Goal: Task Accomplishment & Management: Complete application form

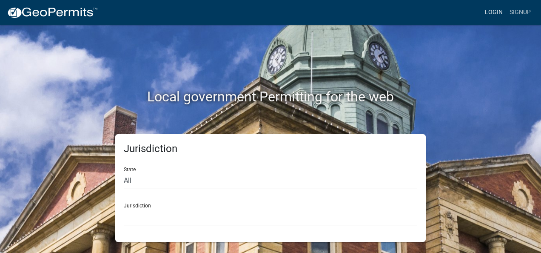
click at [496, 14] on link "Login" at bounding box center [494, 12] width 25 height 16
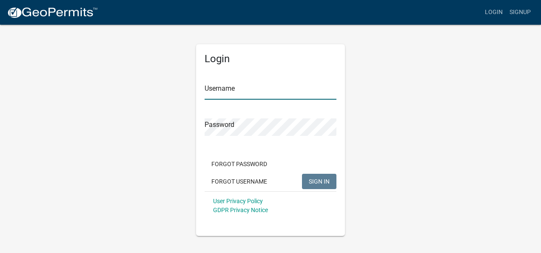
type input "westmac"
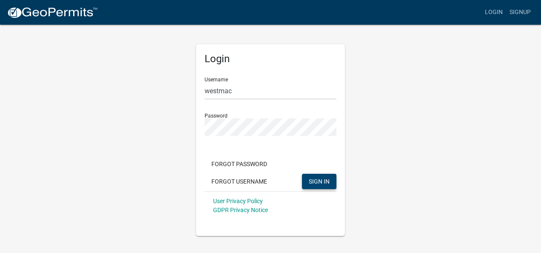
click at [321, 180] on span "SIGN IN" at bounding box center [319, 180] width 21 height 7
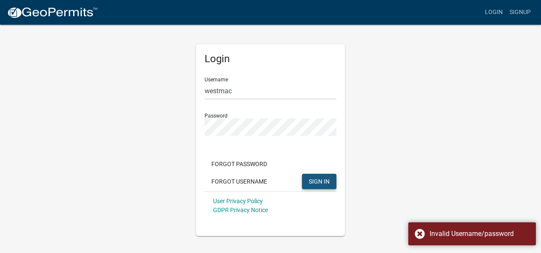
click at [321, 179] on span "SIGN IN" at bounding box center [319, 180] width 21 height 7
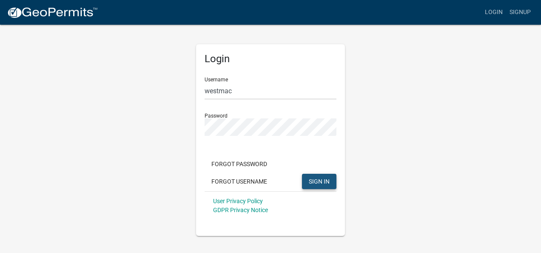
click at [321, 183] on span "SIGN IN" at bounding box center [319, 180] width 21 height 7
click at [387, 98] on div "Login Username westmac Password Forgot Password Forgot Username SIGN IN User Pr…" at bounding box center [270, 130] width 485 height 212
click at [311, 186] on button "SIGN IN" at bounding box center [319, 181] width 34 height 15
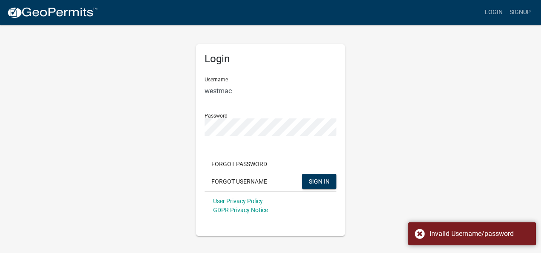
click at [464, 159] on div "Login Username westmac Password Forgot Password Forgot Username SIGN IN User Pr…" at bounding box center [270, 130] width 485 height 212
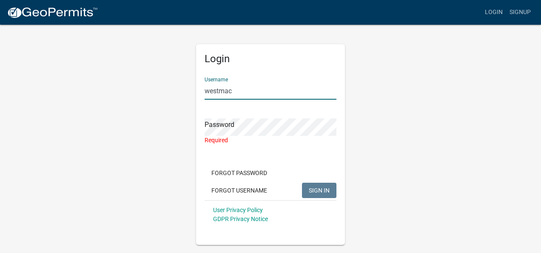
click at [240, 90] on input "westmac" at bounding box center [271, 90] width 132 height 17
click at [165, 113] on div "Login Username westmac Password Required Forgot Password Forgot Username SIGN I…" at bounding box center [270, 134] width 485 height 221
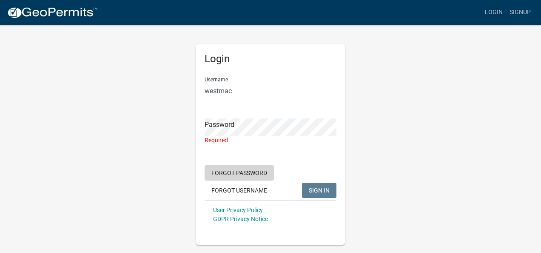
click at [257, 170] on button "Forgot Password" at bounding box center [239, 172] width 69 height 15
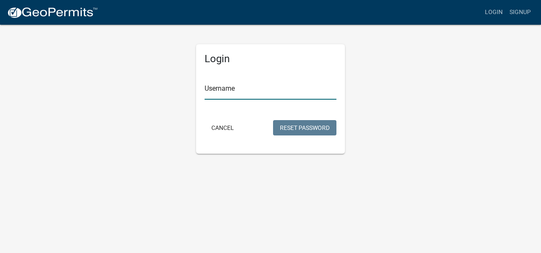
click at [244, 89] on input "Username" at bounding box center [271, 90] width 132 height 17
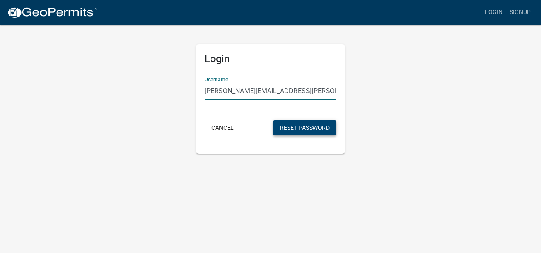
click at [288, 126] on button "Reset Password" at bounding box center [304, 127] width 63 height 15
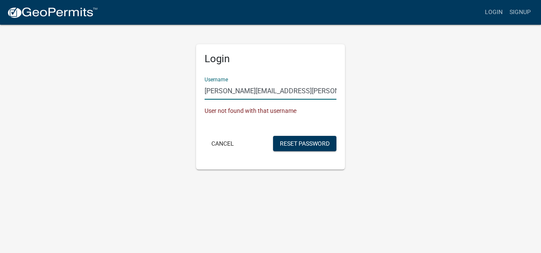
click at [307, 92] on input "gerald.stanford@gates.com" at bounding box center [271, 90] width 132 height 17
type input "g"
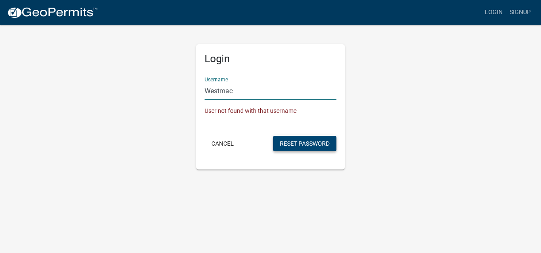
type input "Westmac"
click at [306, 140] on button "Reset Password" at bounding box center [304, 143] width 63 height 15
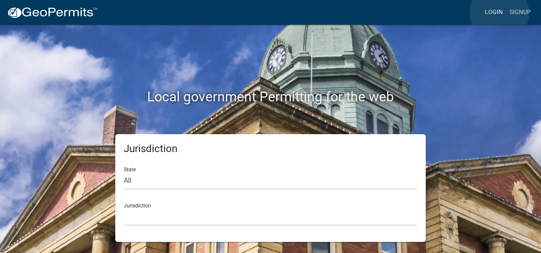
click at [500, 13] on link "Login" at bounding box center [494, 12] width 25 height 16
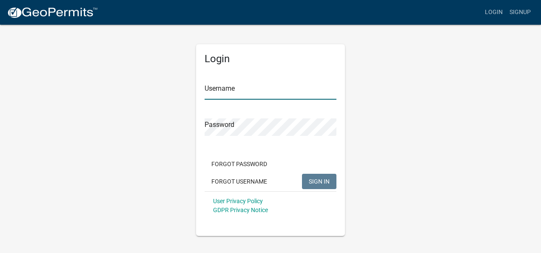
type input "westmac"
click at [278, 90] on input "westmac" at bounding box center [271, 90] width 132 height 17
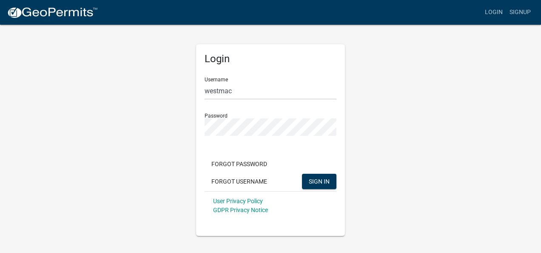
drag, startPoint x: 134, startPoint y: 90, endPoint x: 175, endPoint y: 107, distance: 44.3
click at [136, 91] on div "Login Username westmac Password Forgot Password Forgot Username SIGN IN User Pr…" at bounding box center [270, 130] width 485 height 212
click at [140, 83] on div "Login Username westmac Password Forgot Password Forgot Username SIGN IN User Pr…" at bounding box center [270, 130] width 485 height 212
click at [317, 178] on span "SIGN IN" at bounding box center [319, 180] width 21 height 7
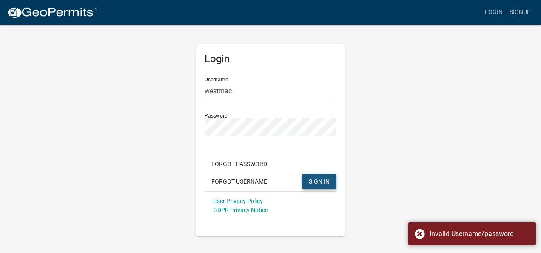
click at [311, 179] on span "SIGN IN" at bounding box center [319, 180] width 21 height 7
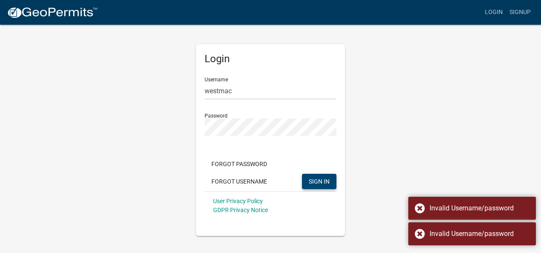
click at [312, 177] on span "SIGN IN" at bounding box center [319, 180] width 21 height 7
click at [311, 179] on button "SIGN IN" at bounding box center [319, 181] width 34 height 15
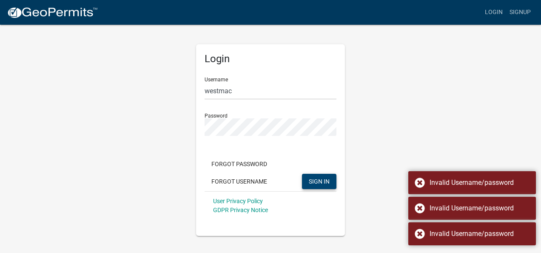
click at [311, 178] on span "SIGN IN" at bounding box center [319, 180] width 21 height 7
click at [310, 177] on button "SIGN IN" at bounding box center [319, 181] width 34 height 15
click at [310, 176] on button "SIGN IN..." at bounding box center [313, 181] width 46 height 15
click at [310, 176] on button "SIGN IN" at bounding box center [319, 181] width 34 height 15
click at [309, 175] on button "SIGN IN" at bounding box center [319, 181] width 34 height 15
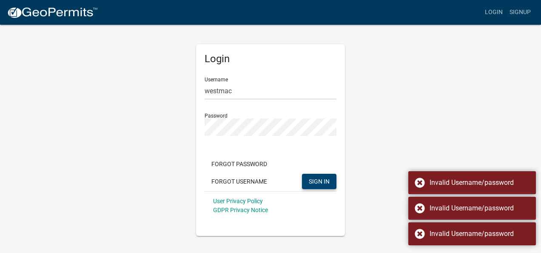
click at [309, 174] on button "SIGN IN" at bounding box center [319, 181] width 34 height 15
click at [309, 172] on div "Forgot Password Forgot Username SIGN IN..." at bounding box center [271, 173] width 132 height 35
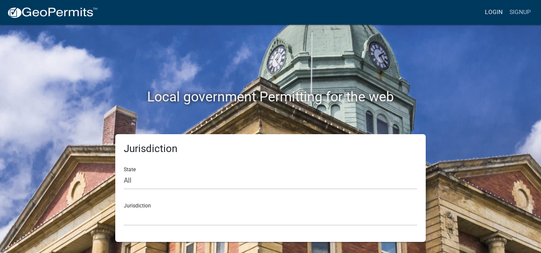
click at [500, 11] on link "Login" at bounding box center [494, 12] width 25 height 16
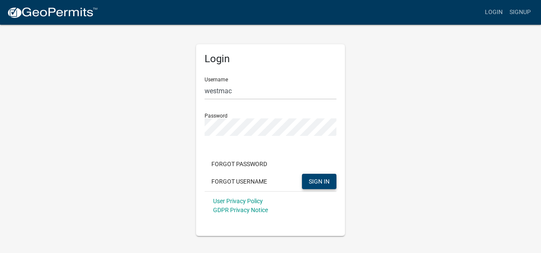
click at [319, 183] on span "SIGN IN" at bounding box center [319, 180] width 21 height 7
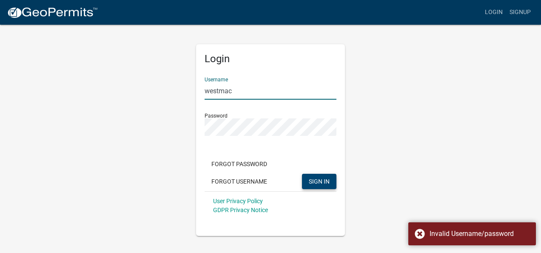
click at [257, 91] on input "westmac" at bounding box center [271, 90] width 132 height 17
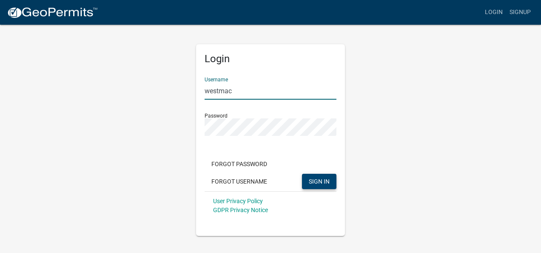
click at [252, 92] on input "westmac" at bounding box center [271, 90] width 132 height 17
type input "w"
type input "g"
click at [511, 13] on link "Signup" at bounding box center [520, 12] width 28 height 16
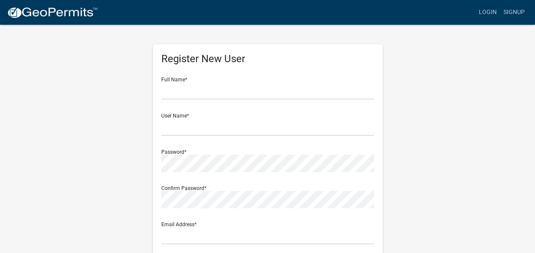
click at [502, 60] on div "Register New User Full Name * User Name * Password * Confirm Password * Email A…" at bounding box center [267, 251] width 485 height 455
click at [506, 12] on link "Signup" at bounding box center [514, 12] width 28 height 16
click at [489, 12] on link "Login" at bounding box center [487, 12] width 25 height 16
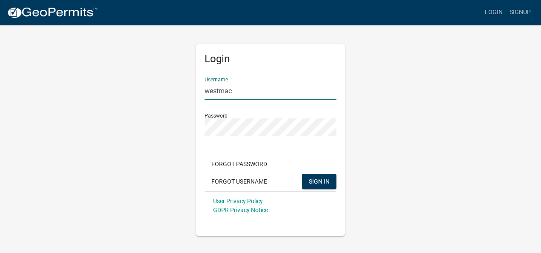
click at [257, 92] on input "westmac" at bounding box center [271, 90] width 132 height 17
type input "w"
click at [315, 180] on span "SIGN IN" at bounding box center [319, 180] width 21 height 7
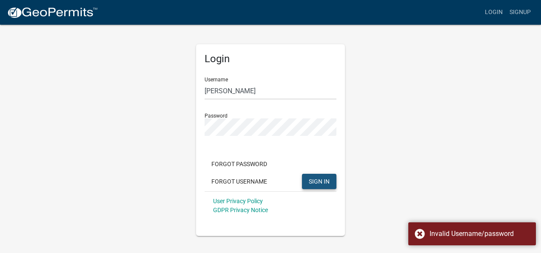
click at [315, 180] on span "SIGN IN" at bounding box center [319, 180] width 21 height 7
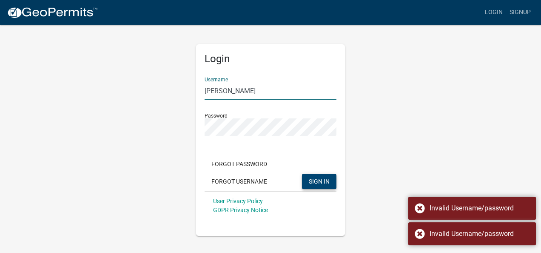
click at [267, 89] on input "[PERSON_NAME]" at bounding box center [271, 90] width 132 height 17
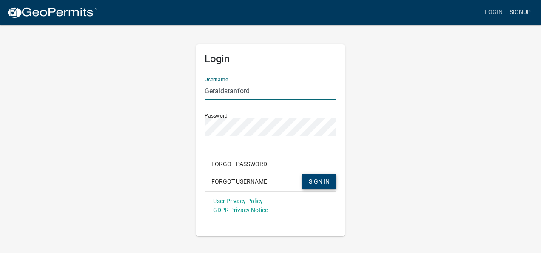
type input "Geraldstanford"
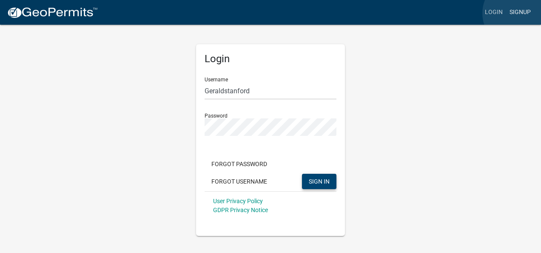
click at [518, 14] on link "Signup" at bounding box center [520, 12] width 28 height 16
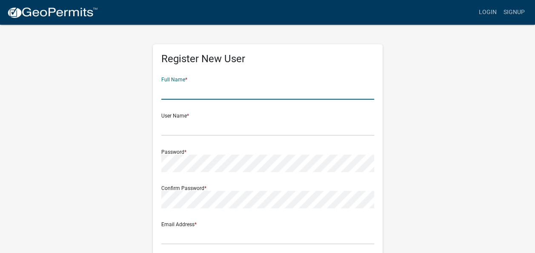
click at [215, 88] on input "text" at bounding box center [267, 90] width 213 height 17
type input "[PERSON_NAME]"
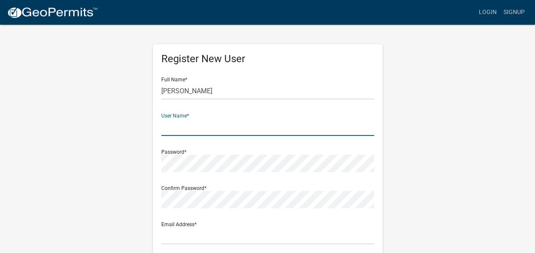
click at [228, 128] on input "text" at bounding box center [267, 126] width 213 height 17
type input "gstan"
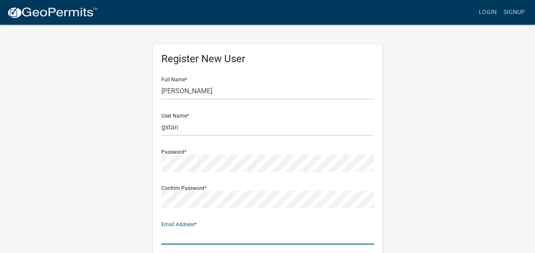
click at [180, 238] on input "text" at bounding box center [267, 235] width 213 height 17
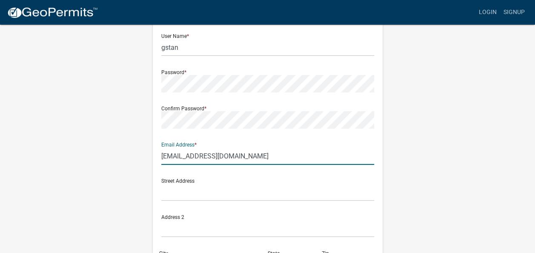
scroll to position [109, 0]
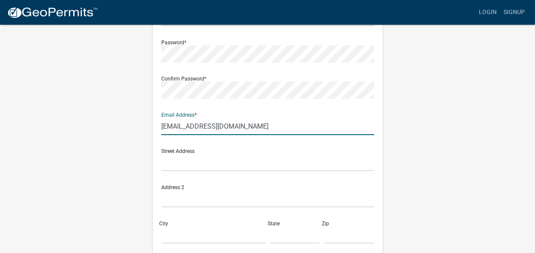
type input "[EMAIL_ADDRESS][DOMAIN_NAME]"
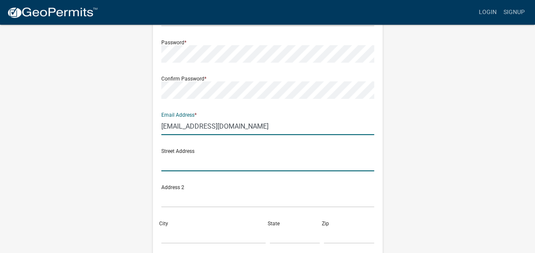
click at [239, 169] on input "text" at bounding box center [267, 162] width 213 height 17
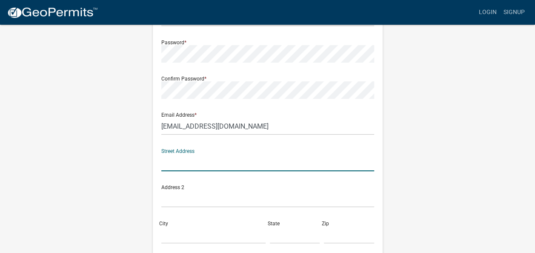
type input "[STREET_ADDRESS]"
type input "[GEOGRAPHIC_DATA]"
type input "MN"
type input "56514"
type input "2182823125"
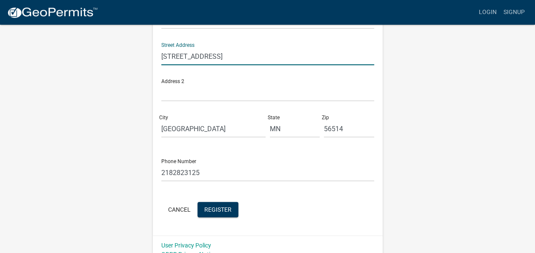
scroll to position [226, 0]
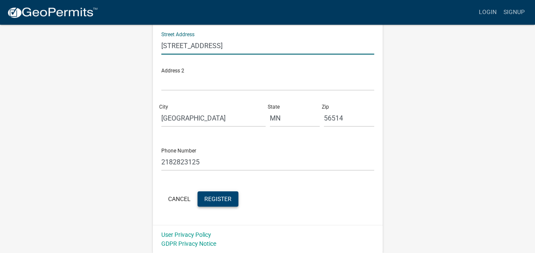
click at [222, 200] on span "Register" at bounding box center [217, 198] width 27 height 7
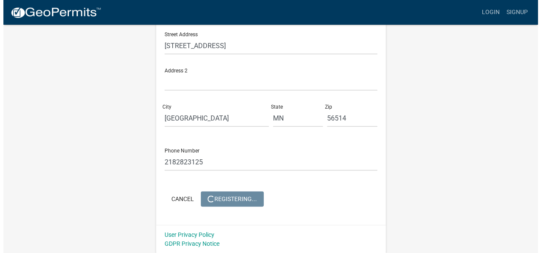
scroll to position [0, 0]
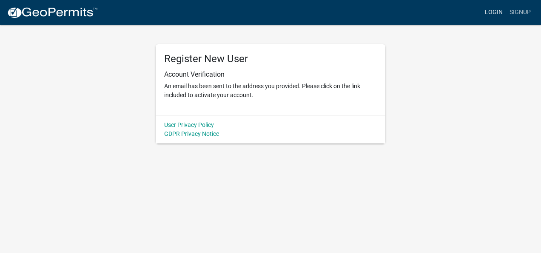
click at [493, 14] on link "Login" at bounding box center [494, 12] width 25 height 16
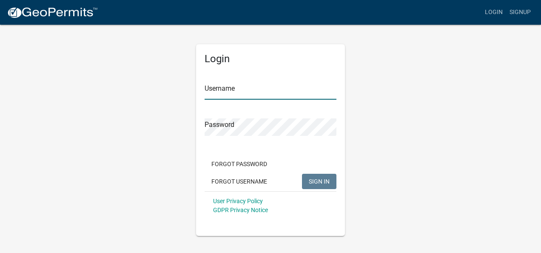
type input "gstan"
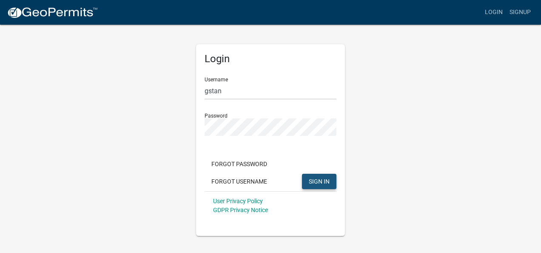
click at [314, 178] on span "SIGN IN" at bounding box center [319, 180] width 21 height 7
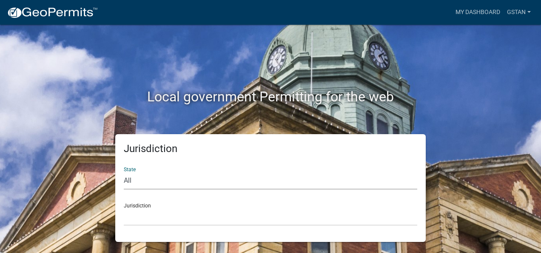
click at [146, 180] on select "All [US_STATE] [US_STATE] [US_STATE] [US_STATE] [US_STATE] [US_STATE] [US_STATE…" at bounding box center [271, 180] width 294 height 17
select select "[US_STATE]"
click at [124, 172] on select "All [US_STATE] [US_STATE] [US_STATE] [US_STATE] [US_STATE] [US_STATE] [US_STATE…" at bounding box center [271, 180] width 294 height 17
click at [143, 206] on div "Jurisdiction [GEOGRAPHIC_DATA], [US_STATE] [GEOGRAPHIC_DATA], [US_STATE] [GEOGR…" at bounding box center [271, 210] width 294 height 29
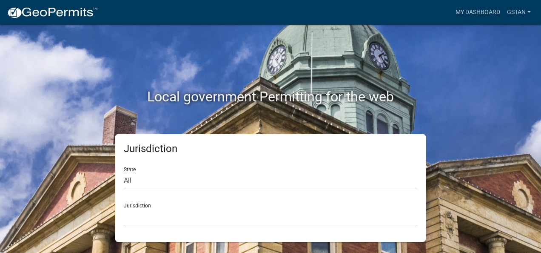
drag, startPoint x: 145, startPoint y: 200, endPoint x: 120, endPoint y: 194, distance: 24.9
click at [120, 194] on div "Jurisdiction State All [US_STATE] [US_STATE] [US_STATE] [US_STATE] [US_STATE] […" at bounding box center [270, 188] width 311 height 108
click at [114, 206] on div "Jurisdiction State All [US_STATE] [US_STATE] [US_STATE] [US_STATE] [US_STATE] […" at bounding box center [270, 188] width 323 height 108
click at [140, 206] on div "Jurisdiction [GEOGRAPHIC_DATA], [US_STATE] [GEOGRAPHIC_DATA], [US_STATE] [GEOGR…" at bounding box center [271, 210] width 294 height 29
click at [136, 217] on select "[GEOGRAPHIC_DATA], [US_STATE] [GEOGRAPHIC_DATA], [US_STATE] [GEOGRAPHIC_DATA], …" at bounding box center [271, 216] width 294 height 17
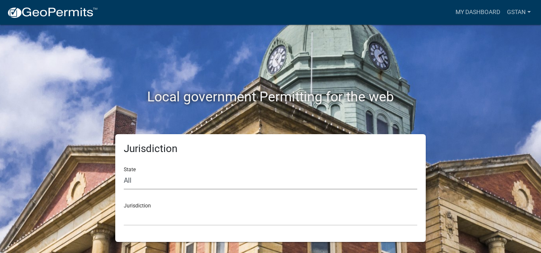
click at [134, 180] on select "All [US_STATE] [US_STATE] [US_STATE] [US_STATE] [US_STATE] [US_STATE] [US_STATE…" at bounding box center [271, 180] width 294 height 17
select select "[US_STATE]"
click at [124, 172] on select "All [US_STATE] [US_STATE] [US_STATE] [US_STATE] [US_STATE] [US_STATE] [US_STATE…" at bounding box center [271, 180] width 294 height 17
click at [164, 202] on div "Jurisdiction [GEOGRAPHIC_DATA], [US_STATE] [GEOGRAPHIC_DATA], [US_STATE] [GEOGR…" at bounding box center [271, 210] width 294 height 29
drag, startPoint x: 150, startPoint y: 200, endPoint x: 148, endPoint y: 193, distance: 7.0
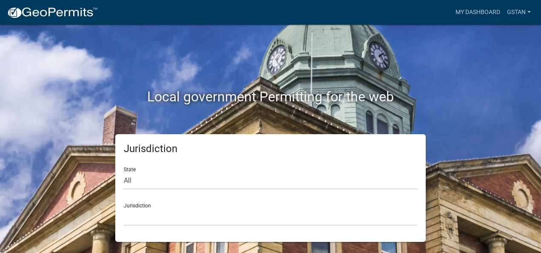
click at [148, 193] on form "State All [US_STATE] [US_STATE] [US_STATE] [US_STATE] [US_STATE] [US_STATE] [US…" at bounding box center [271, 193] width 294 height 66
click at [140, 198] on div "Jurisdiction [GEOGRAPHIC_DATA], [US_STATE] [GEOGRAPHIC_DATA], [US_STATE] [GEOGR…" at bounding box center [271, 210] width 294 height 29
click at [136, 207] on div "Jurisdiction [GEOGRAPHIC_DATA], [US_STATE] [GEOGRAPHIC_DATA], [US_STATE] [GEOGR…" at bounding box center [271, 210] width 294 height 29
drag, startPoint x: 135, startPoint y: 206, endPoint x: 129, endPoint y: 205, distance: 6.0
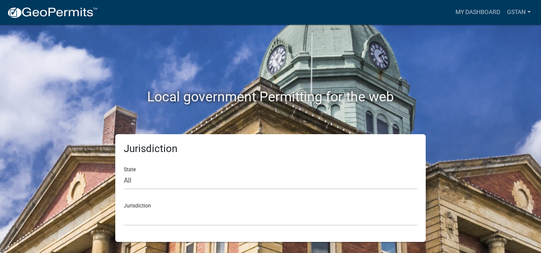
click at [135, 206] on div "Jurisdiction [GEOGRAPHIC_DATA], [US_STATE] [GEOGRAPHIC_DATA], [US_STATE] [GEOGR…" at bounding box center [271, 210] width 294 height 29
click at [127, 202] on div "Jurisdiction [GEOGRAPHIC_DATA], [US_STATE] [GEOGRAPHIC_DATA], [US_STATE] [GEOGR…" at bounding box center [271, 210] width 294 height 29
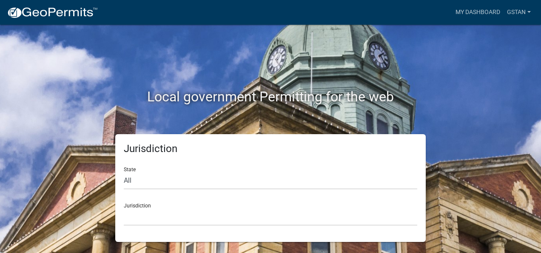
click at [127, 202] on div "Jurisdiction [GEOGRAPHIC_DATA], [US_STATE] [GEOGRAPHIC_DATA], [US_STATE] [GEOGR…" at bounding box center [271, 210] width 294 height 29
click at [127, 201] on div "Jurisdiction [GEOGRAPHIC_DATA], [US_STATE] [GEOGRAPHIC_DATA], [US_STATE] [GEOGR…" at bounding box center [271, 210] width 294 height 29
click at [129, 198] on div "Jurisdiction [GEOGRAPHIC_DATA], [US_STATE] [GEOGRAPHIC_DATA], [US_STATE] [GEOGR…" at bounding box center [271, 210] width 294 height 29
click at [136, 214] on select "[GEOGRAPHIC_DATA], [US_STATE] [GEOGRAPHIC_DATA], [US_STATE] [GEOGRAPHIC_DATA], …" at bounding box center [271, 216] width 294 height 17
click at [124, 208] on select "[GEOGRAPHIC_DATA], [US_STATE] [GEOGRAPHIC_DATA], [US_STATE] [GEOGRAPHIC_DATA], …" at bounding box center [271, 216] width 294 height 17
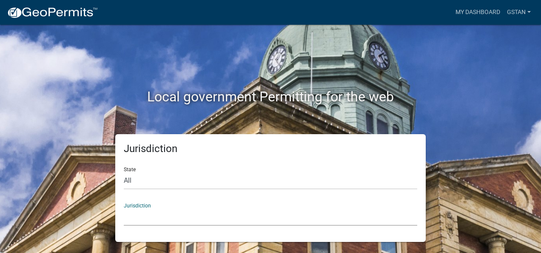
click at [417, 11] on div "My Dashboard gstan Account Logout" at bounding box center [320, 12] width 430 height 16
drag, startPoint x: 490, startPoint y: 114, endPoint x: 481, endPoint y: 122, distance: 12.4
click at [490, 113] on div "Local government Permitting for the web" at bounding box center [270, 79] width 485 height 109
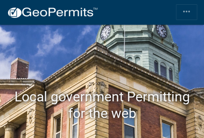
click at [101, 30] on div "Local government Permitting for the web" at bounding box center [102, 88] width 204 height 126
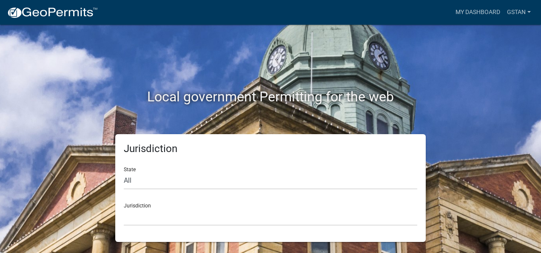
click at [134, 203] on div "Jurisdiction [GEOGRAPHIC_DATA], [US_STATE] [GEOGRAPHIC_DATA], [US_STATE] [GEOGR…" at bounding box center [271, 210] width 294 height 29
click at [131, 206] on div "Jurisdiction [GEOGRAPHIC_DATA], [US_STATE] [GEOGRAPHIC_DATA], [US_STATE] [GEOGR…" at bounding box center [271, 210] width 294 height 29
click at [130, 198] on div "Jurisdiction [GEOGRAPHIC_DATA], [US_STATE] [GEOGRAPHIC_DATA], [US_STATE] [GEOGR…" at bounding box center [271, 210] width 294 height 29
click at [135, 221] on select "[GEOGRAPHIC_DATA], [US_STATE] [GEOGRAPHIC_DATA], [US_STATE] [GEOGRAPHIC_DATA], …" at bounding box center [271, 216] width 294 height 17
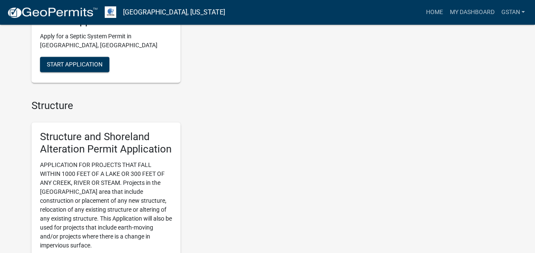
scroll to position [596, 0]
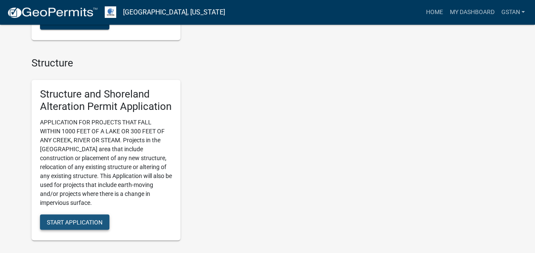
click at [86, 217] on button "Start Application" at bounding box center [74, 221] width 69 height 15
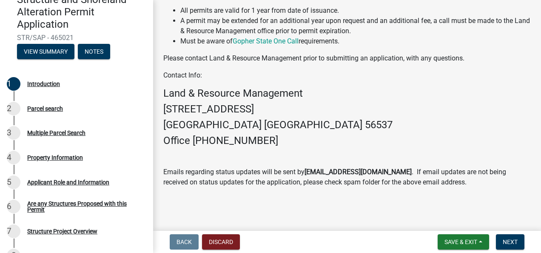
scroll to position [85, 0]
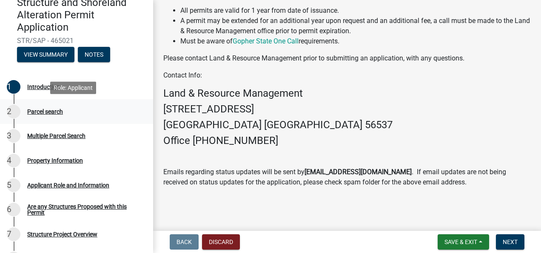
click at [41, 111] on div "Parcel search" at bounding box center [45, 112] width 36 height 6
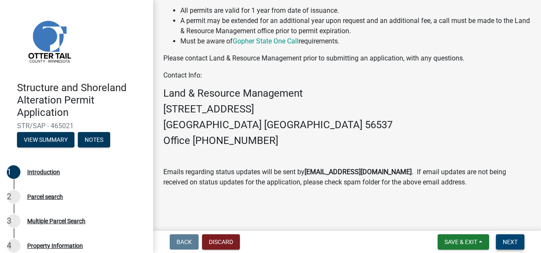
click at [512, 243] on span "Next" at bounding box center [510, 241] width 15 height 7
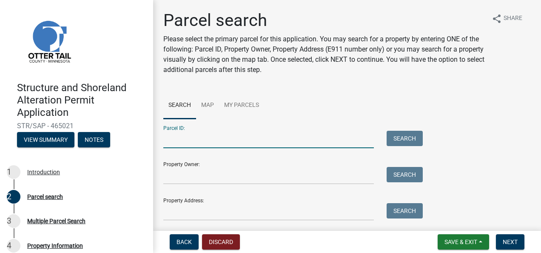
click at [255, 147] on input "Parcel ID:" at bounding box center [268, 139] width 211 height 17
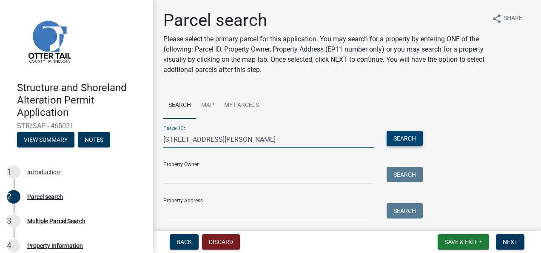
click at [409, 134] on button "Search" at bounding box center [405, 138] width 36 height 15
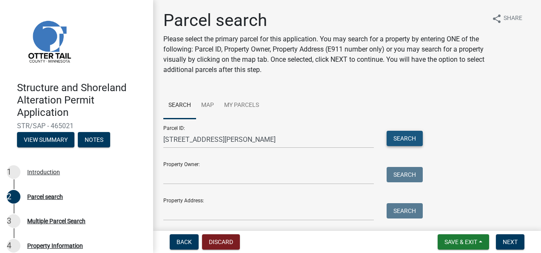
click at [401, 141] on button "Search" at bounding box center [405, 138] width 36 height 15
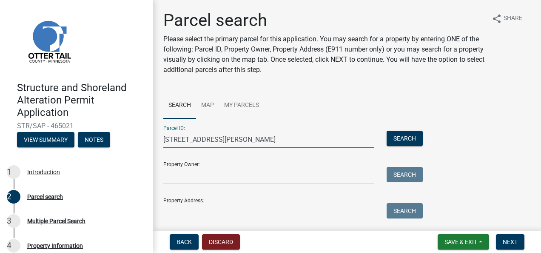
click at [274, 140] on input "[STREET_ADDRESS][PERSON_NAME]" at bounding box center [268, 139] width 211 height 17
type input "[STREET_ADDRESS][PERSON_NAME]"
click at [409, 138] on button "Search" at bounding box center [405, 138] width 36 height 15
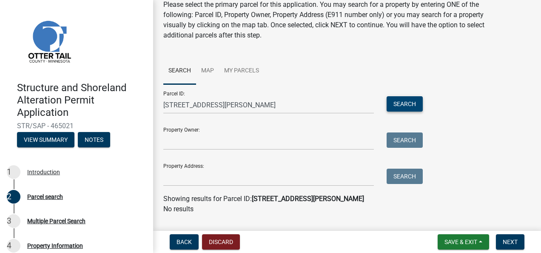
scroll to position [54, 0]
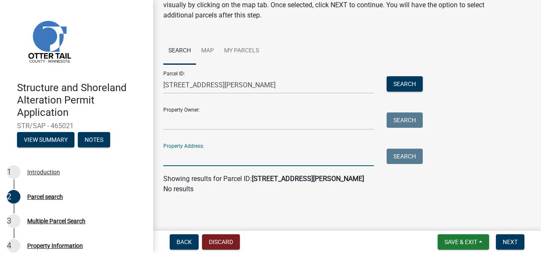
click at [177, 159] on input "Property Address:" at bounding box center [268, 157] width 211 height 17
click at [169, 160] on input "Property Address:" at bounding box center [268, 157] width 211 height 17
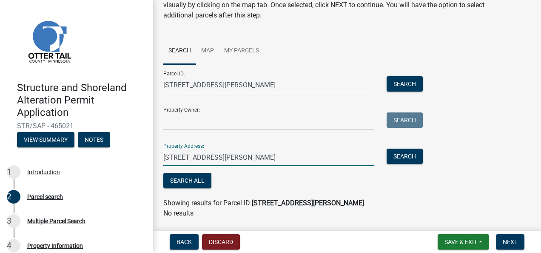
type input "[STREET_ADDRESS][PERSON_NAME]"
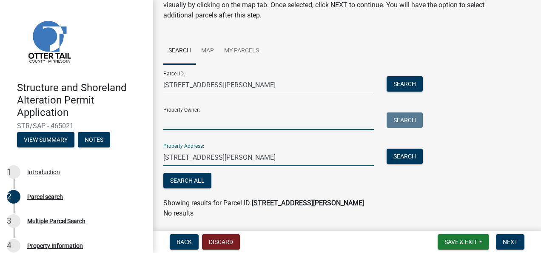
click at [180, 118] on input "Property Owner:" at bounding box center [268, 120] width 211 height 17
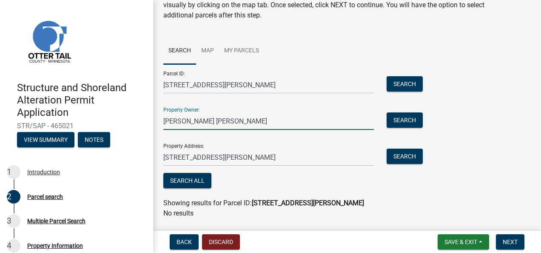
type input "[PERSON_NAME] [PERSON_NAME]"
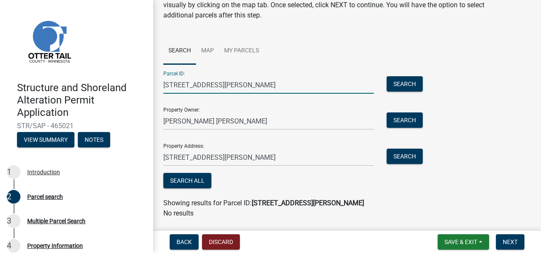
drag, startPoint x: 290, startPoint y: 83, endPoint x: 123, endPoint y: 106, distance: 169.3
click at [123, 106] on div "Structure and Shoreland Alteration Permit Application STR/SAP - 465021 View Sum…" at bounding box center [270, 126] width 541 height 253
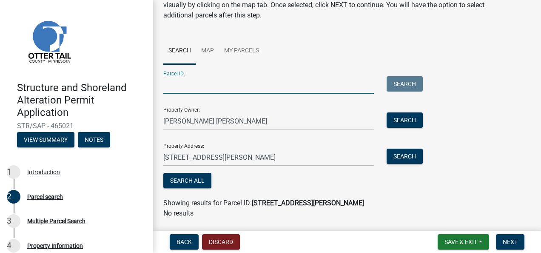
scroll to position [79, 0]
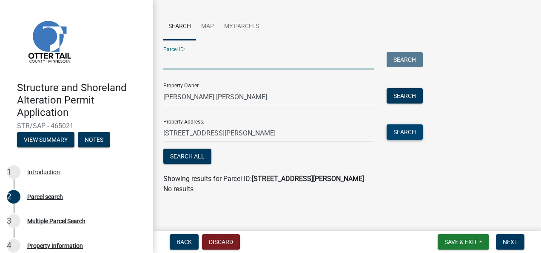
click at [408, 132] on button "Search" at bounding box center [405, 131] width 36 height 15
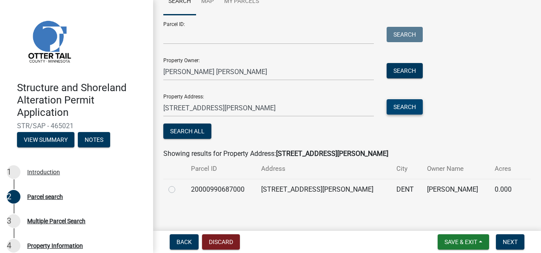
scroll to position [109, 0]
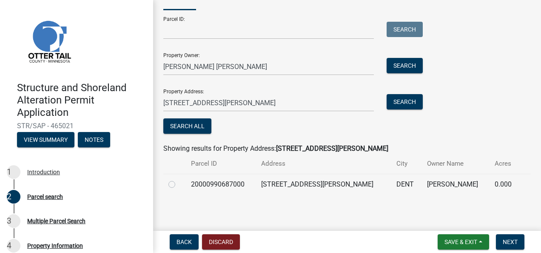
click at [179, 179] on label at bounding box center [179, 179] width 0 height 0
click at [179, 183] on input "radio" at bounding box center [182, 182] width 6 height 6
radio input "true"
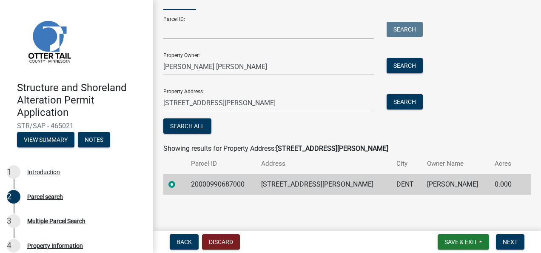
drag, startPoint x: 513, startPoint y: 245, endPoint x: 330, endPoint y: 235, distance: 183.3
click at [330, 235] on div "Back Discard Save & Exit Save Save & Exit Next" at bounding box center [347, 241] width 375 height 15
drag, startPoint x: 510, startPoint y: 242, endPoint x: 338, endPoint y: 118, distance: 211.6
click at [338, 118] on form "Parcel ID: Search Property Owner: [PERSON_NAME] [PERSON_NAME] Search Property A…" at bounding box center [290, 73] width 255 height 126
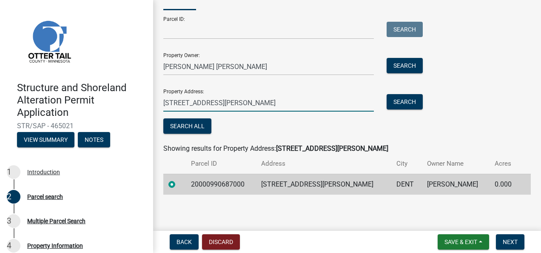
drag, startPoint x: 505, startPoint y: 244, endPoint x: 288, endPoint y: 111, distance: 255.0
click at [288, 111] on input "[STREET_ADDRESS][PERSON_NAME]" at bounding box center [268, 102] width 211 height 17
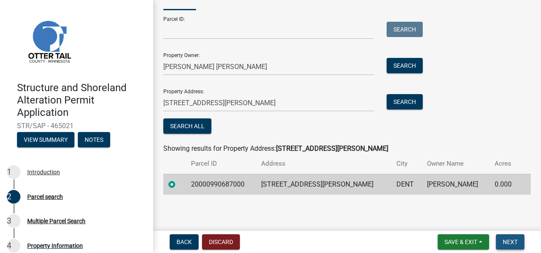
click at [520, 246] on button "Next" at bounding box center [510, 241] width 29 height 15
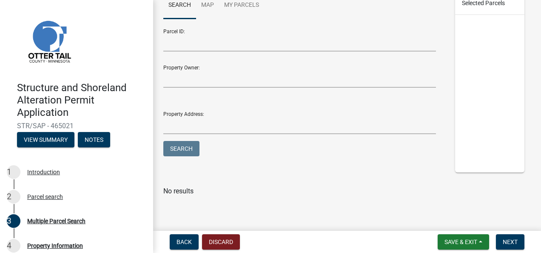
scroll to position [123, 0]
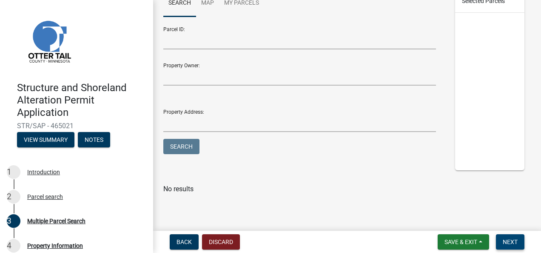
click at [506, 240] on span "Next" at bounding box center [510, 241] width 15 height 7
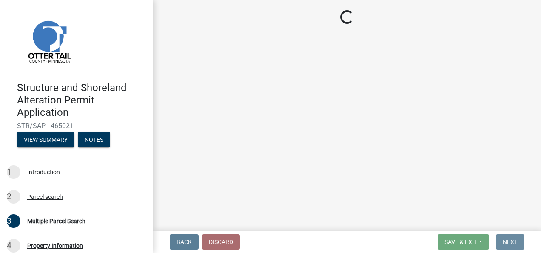
scroll to position [0, 0]
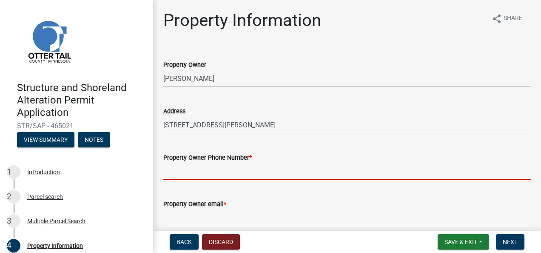
click at [216, 169] on input "Property Owner Phone Number *" at bounding box center [347, 171] width 368 height 17
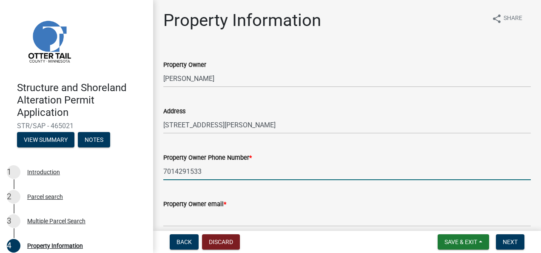
type input "7014291533"
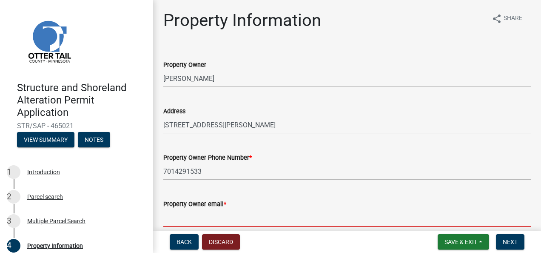
click at [202, 217] on input "Property Owner email *" at bounding box center [347, 217] width 368 height 17
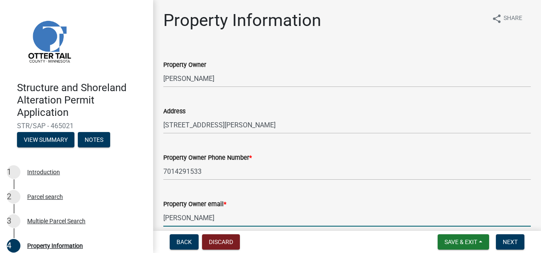
type input "[EMAIL_ADDRESS][DOMAIN_NAME]"
click at [513, 247] on button "Next" at bounding box center [510, 241] width 29 height 15
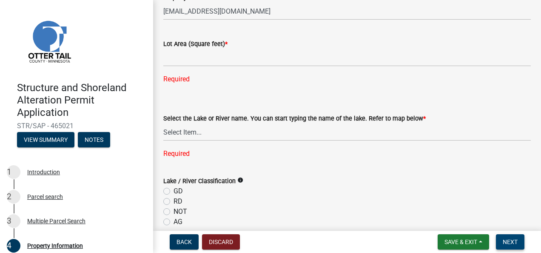
scroll to position [208, 0]
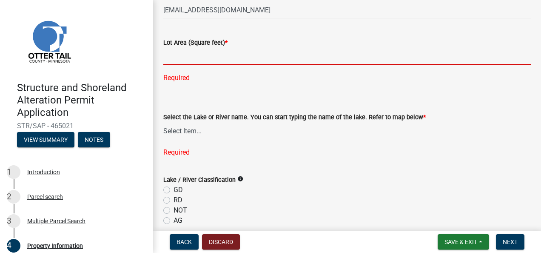
click at [198, 58] on input "text" at bounding box center [347, 56] width 368 height 17
click at [191, 139] on select "Select Item... None [PERSON_NAME] 56-031 [PERSON_NAME] 56-118 [PERSON_NAME] 56-…" at bounding box center [347, 130] width 368 height 17
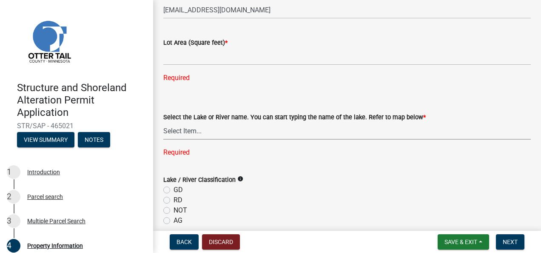
click at [196, 132] on select "Select Item... None [PERSON_NAME] 56-031 [PERSON_NAME] 56-118 [PERSON_NAME] 56-…" at bounding box center [347, 130] width 368 height 17
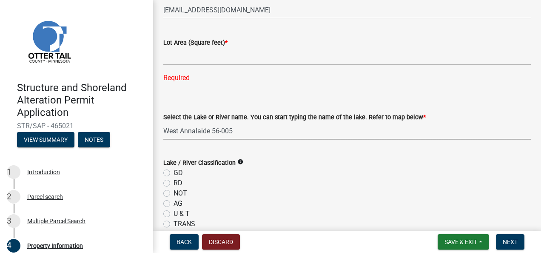
click at [239, 129] on select "Select Item... None [PERSON_NAME] 56-031 [PERSON_NAME] 56-118 [PERSON_NAME] 56-…" at bounding box center [347, 130] width 368 height 17
click at [163, 122] on select "Select Item... None [PERSON_NAME] 56-031 [PERSON_NAME] 56-118 [PERSON_NAME] 56-…" at bounding box center [347, 130] width 368 height 17
select select "575c96c9-b999-4e4a-9e4c-af57e33bf89a"
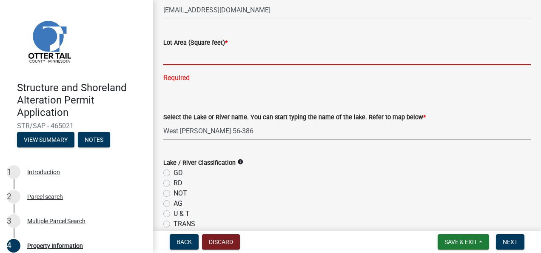
click at [195, 58] on input "text" at bounding box center [347, 56] width 368 height 17
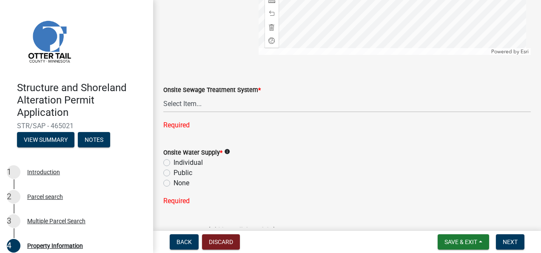
scroll to position [624, 0]
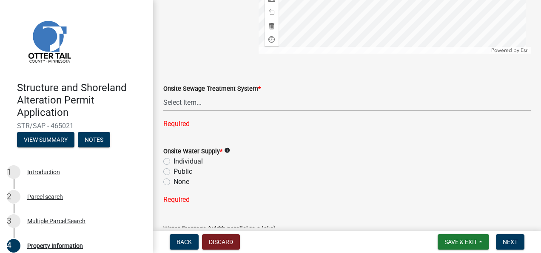
click at [174, 161] on label "Individual" at bounding box center [188, 161] width 29 height 10
click at [174, 161] on input "Individual" at bounding box center [177, 159] width 6 height 6
radio input "true"
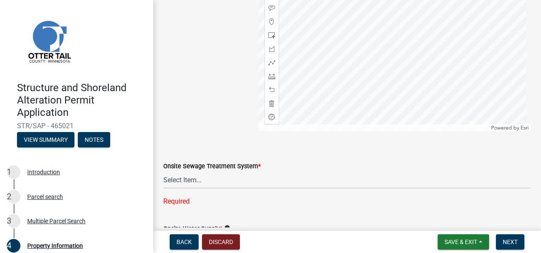
scroll to position [543, 0]
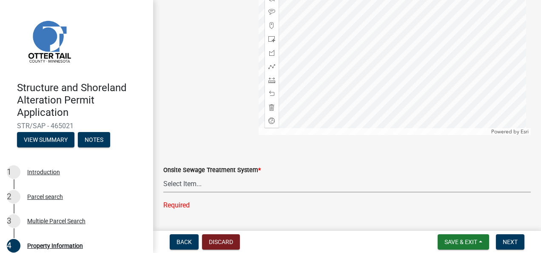
click at [191, 180] on select "Select Item... L&R Certificate of Compliance within 5yrs Compliance Inspection …" at bounding box center [347, 183] width 368 height 17
click at [163, 175] on select "Select Item... L&R Certificate of Compliance within 5yrs Compliance Inspection …" at bounding box center [347, 183] width 368 height 17
select select "9f52d7c9-96dd-4370-b810-ce091165f7c2"
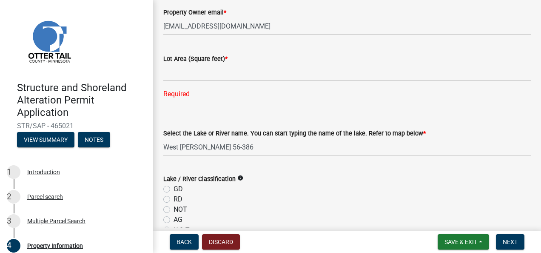
scroll to position [185, 0]
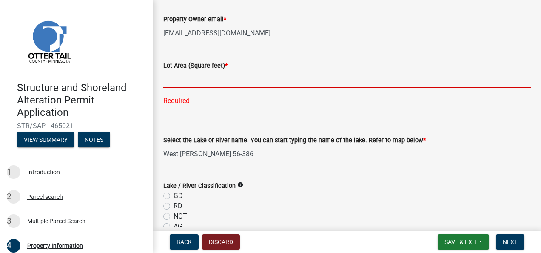
click at [212, 76] on input "text" at bounding box center [347, 79] width 368 height 17
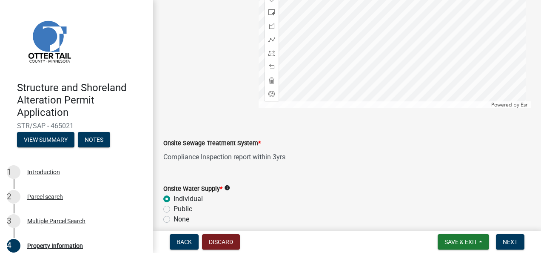
scroll to position [572, 0]
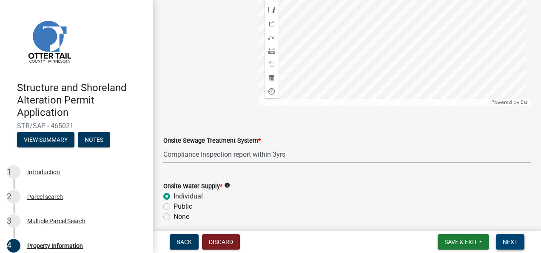
type input "39620"
click at [502, 243] on button "Next" at bounding box center [510, 241] width 29 height 15
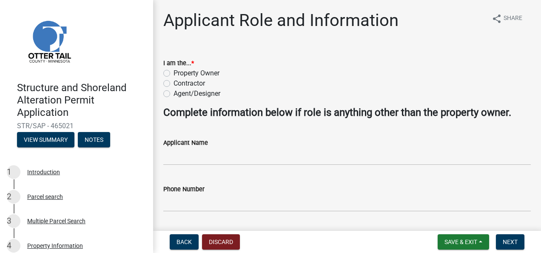
click at [174, 75] on label "Property Owner" at bounding box center [197, 73] width 46 height 10
click at [174, 74] on input "Property Owner" at bounding box center [177, 71] width 6 height 6
radio input "true"
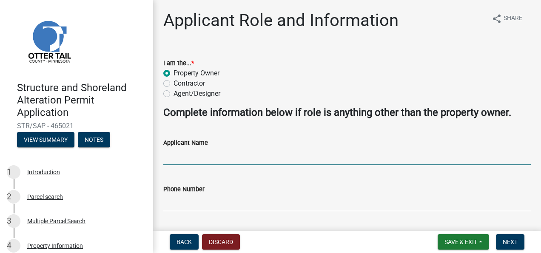
click at [185, 154] on input "Applicant Name" at bounding box center [347, 156] width 368 height 17
type input "[PERSON_NAME]"
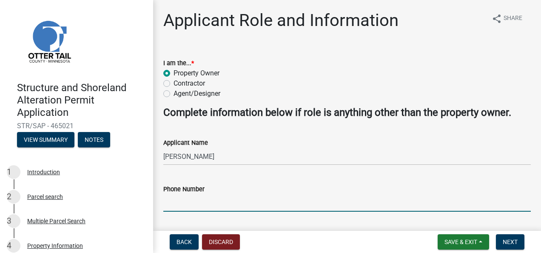
click at [179, 205] on input "Phone Number" at bounding box center [347, 202] width 368 height 17
type input "7014291533"
type input "[EMAIL_ADDRESS][DOMAIN_NAME]"
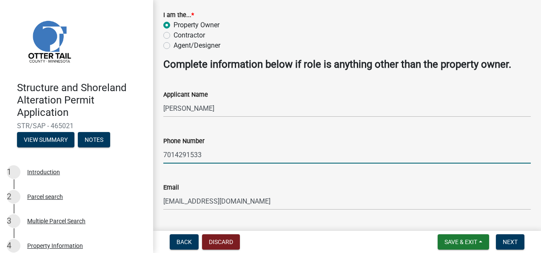
scroll to position [71, 0]
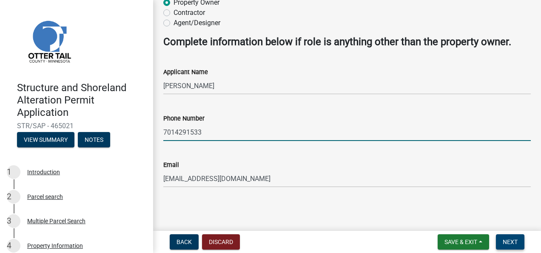
click at [513, 241] on span "Next" at bounding box center [510, 241] width 15 height 7
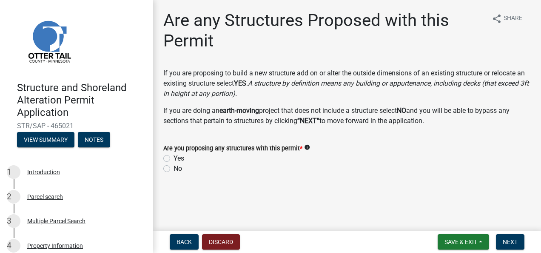
click at [174, 159] on label "Yes" at bounding box center [179, 158] width 11 height 10
click at [174, 159] on input "Yes" at bounding box center [177, 156] width 6 height 6
radio input "true"
click at [511, 242] on span "Next" at bounding box center [510, 241] width 15 height 7
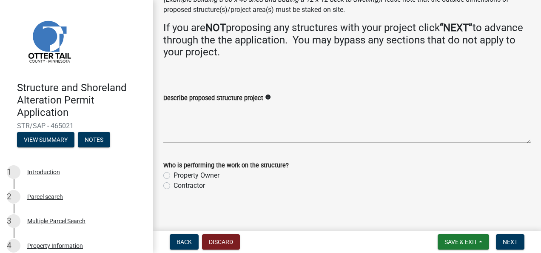
scroll to position [87, 0]
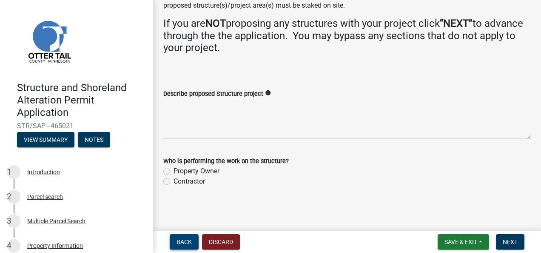
click at [184, 241] on span "Back" at bounding box center [184, 241] width 15 height 7
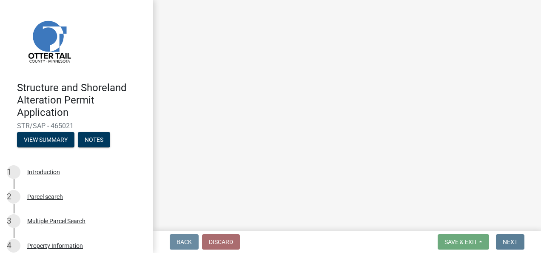
scroll to position [0, 0]
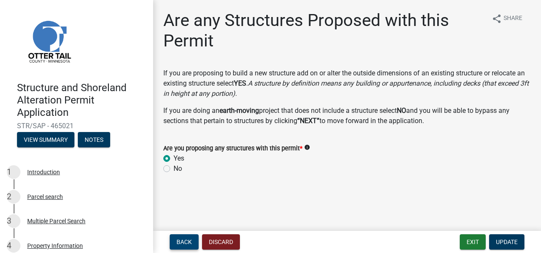
click at [184, 241] on span "Back" at bounding box center [184, 241] width 15 height 7
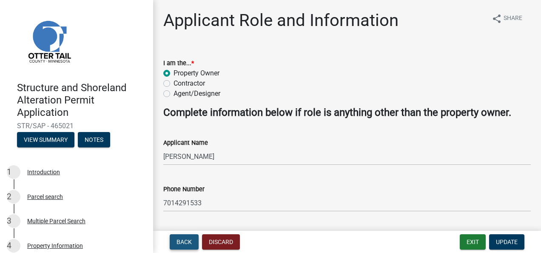
click at [184, 241] on span "Back" at bounding box center [184, 241] width 15 height 7
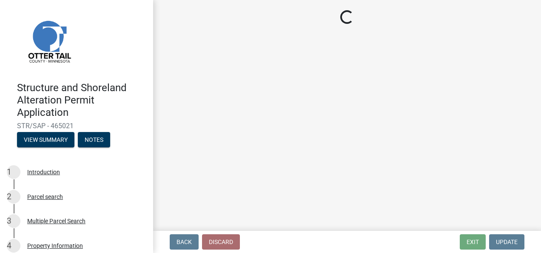
select select "575c96c9-b999-4e4a-9e4c-af57e33bf89a"
select select "9f52d7c9-96dd-4370-b810-ce091165f7c2"
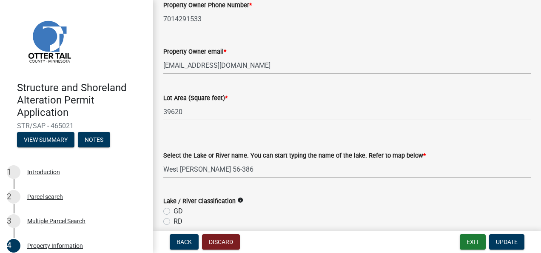
scroll to position [149, 0]
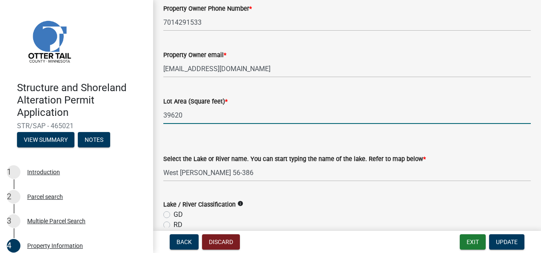
drag, startPoint x: 189, startPoint y: 118, endPoint x: 126, endPoint y: 110, distance: 63.5
click at [126, 110] on div "Structure and Shoreland Alteration Permit Application STR/SAP - 465021 View Sum…" at bounding box center [270, 126] width 541 height 253
type input "49000"
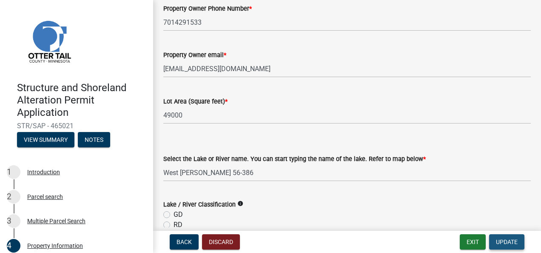
click at [507, 240] on span "Update" at bounding box center [507, 241] width 22 height 7
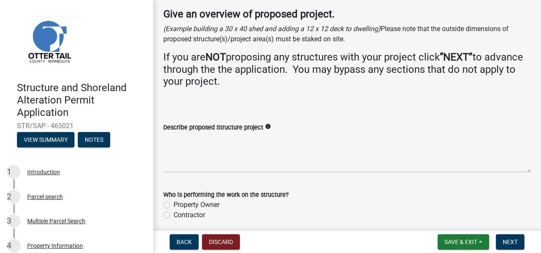
scroll to position [87, 0]
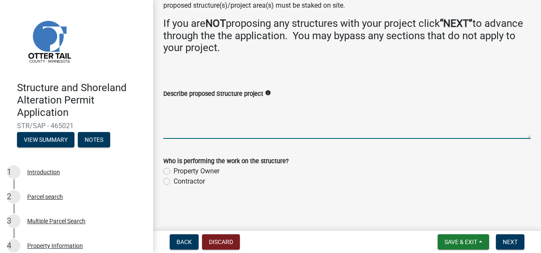
click at [202, 130] on textarea "Describe proposed Structure project" at bounding box center [347, 119] width 368 height 40
type textarea "Q"
click at [289, 105] on textarea "we are adding a 16X26 living room onto e" at bounding box center [347, 119] width 368 height 40
click at [329, 110] on textarea "we are adding a 16X26 living room onto exs" at bounding box center [347, 119] width 368 height 40
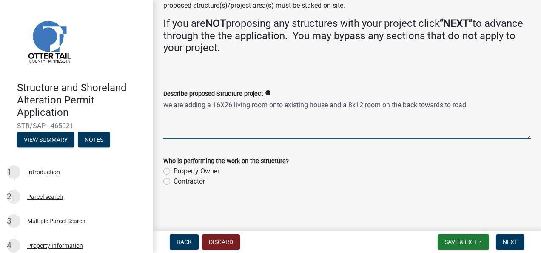
click at [329, 104] on textarea "we are adding a 16X26 living room onto existing house and a 8x12 room on the ba…" at bounding box center [347, 119] width 368 height 40
type textarea "we are adding a 16X26 living room onto existing house and a 8x12 room on the ba…"
click at [174, 181] on label "Contractor" at bounding box center [189, 181] width 31 height 10
click at [174, 181] on input "Contractor" at bounding box center [177, 179] width 6 height 6
radio input "true"
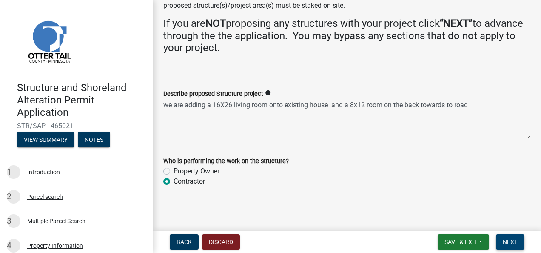
click at [517, 245] on button "Next" at bounding box center [510, 241] width 29 height 15
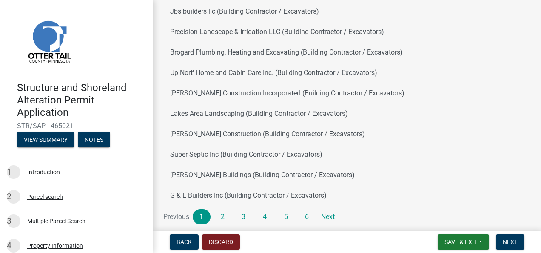
scroll to position [137, 0]
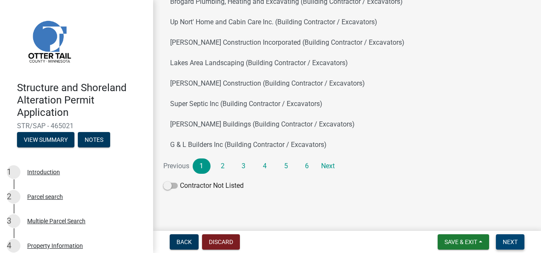
click at [513, 242] on span "Next" at bounding box center [510, 241] width 15 height 7
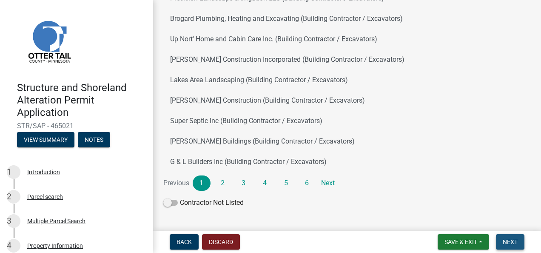
scroll to position [154, 0]
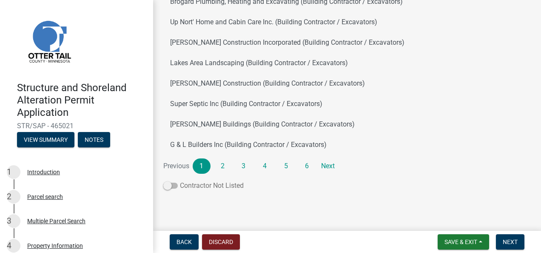
click at [169, 185] on span at bounding box center [170, 186] width 14 height 6
click at [180, 180] on input "Contractor Not Listed" at bounding box center [180, 180] width 0 height 0
click at [509, 241] on span "Next" at bounding box center [510, 241] width 15 height 7
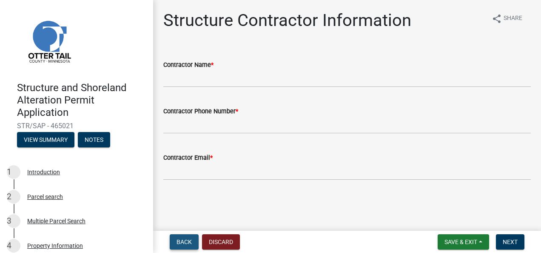
click at [184, 240] on span "Back" at bounding box center [184, 241] width 15 height 7
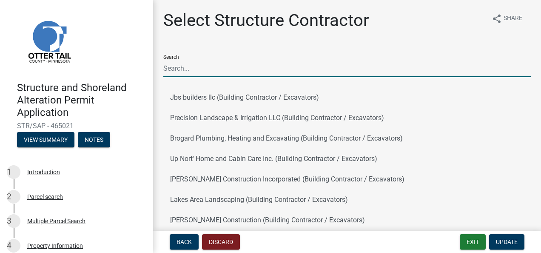
click at [189, 66] on input "Search" at bounding box center [347, 68] width 368 height 17
click at [189, 66] on input "n" at bounding box center [347, 68] width 368 height 17
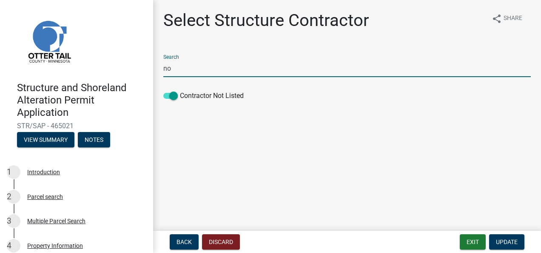
type input "n"
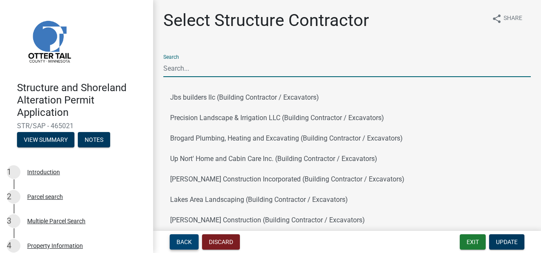
click at [180, 244] on span "Back" at bounding box center [184, 241] width 15 height 7
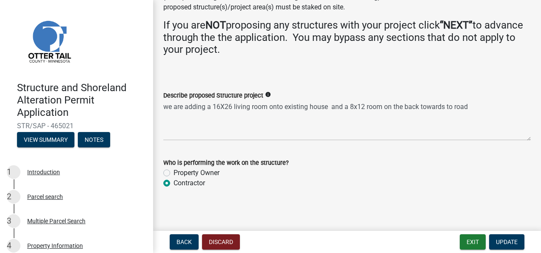
scroll to position [87, 0]
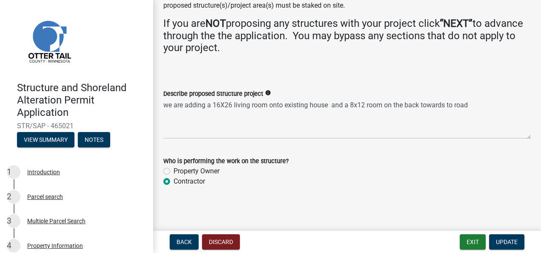
click at [174, 169] on label "Property Owner" at bounding box center [197, 171] width 46 height 10
click at [174, 169] on input "Property Owner" at bounding box center [177, 169] width 6 height 6
radio input "true"
click at [509, 244] on span "Update" at bounding box center [507, 241] width 22 height 7
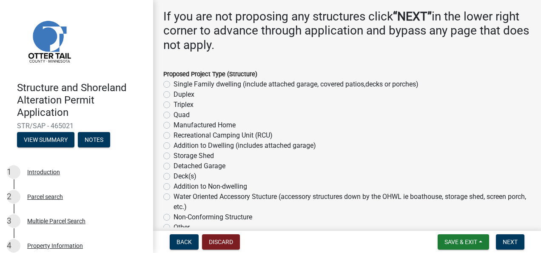
scroll to position [165, 0]
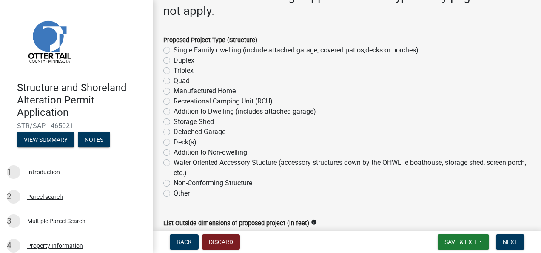
click at [174, 51] on label "Single Family dwelling (include attached garage, covered patios,decks or porche…" at bounding box center [296, 50] width 245 height 10
click at [174, 51] on input "Single Family dwelling (include attached garage, covered patios,decks or porche…" at bounding box center [177, 48] width 6 height 6
radio input "true"
click at [509, 243] on span "Next" at bounding box center [510, 241] width 15 height 7
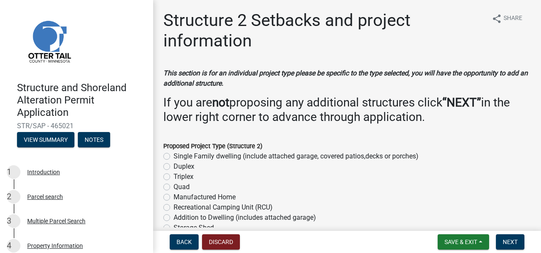
click at [174, 156] on label "Single Family dwelling (include attached garage, covered patios,decks or porche…" at bounding box center [296, 156] width 245 height 10
click at [174, 156] on input "Single Family dwelling (include attached garage, covered patios,decks or porche…" at bounding box center [177, 154] width 6 height 6
radio input "true"
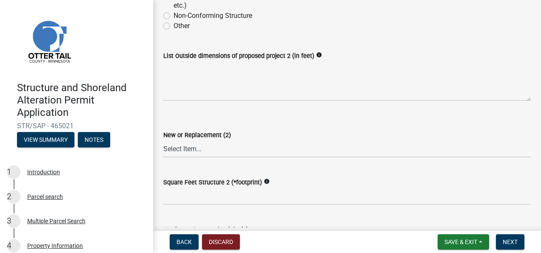
scroll to position [280, 0]
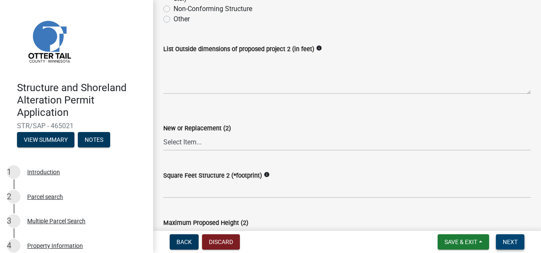
click at [509, 248] on button "Next" at bounding box center [510, 241] width 29 height 15
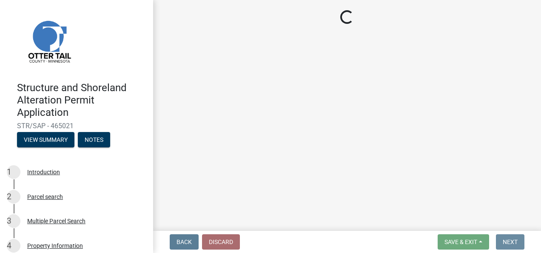
scroll to position [0, 0]
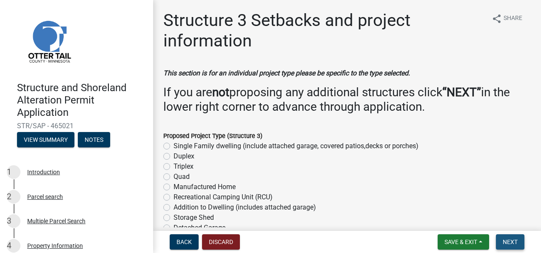
click at [510, 246] on button "Next" at bounding box center [510, 241] width 29 height 15
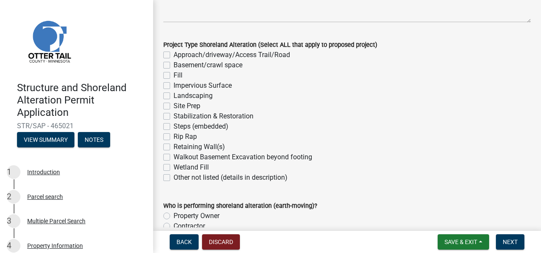
scroll to position [191, 0]
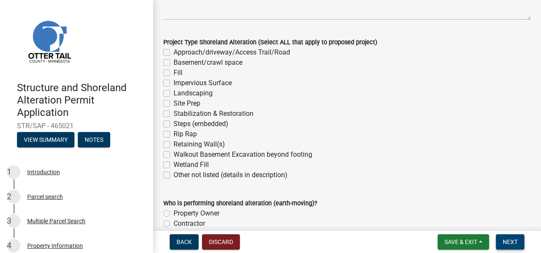
click at [508, 243] on span "Next" at bounding box center [510, 241] width 15 height 7
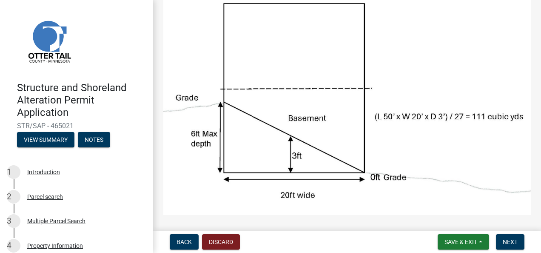
scroll to position [112, 0]
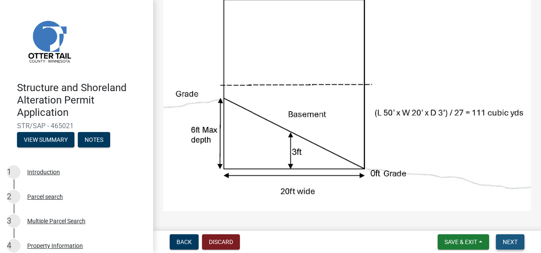
click at [518, 243] on span "Next" at bounding box center [510, 241] width 15 height 7
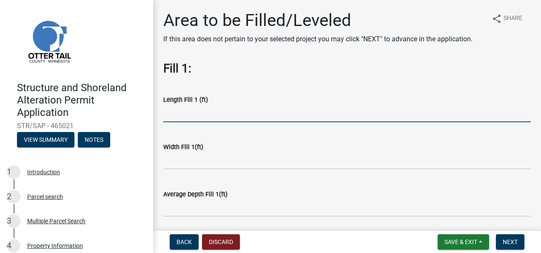
click at [195, 114] on input "text" at bounding box center [347, 113] width 368 height 17
click at [514, 243] on span "Next" at bounding box center [510, 241] width 15 height 7
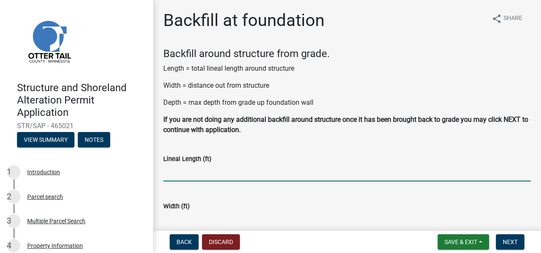
click at [194, 170] on input "text" at bounding box center [347, 172] width 368 height 17
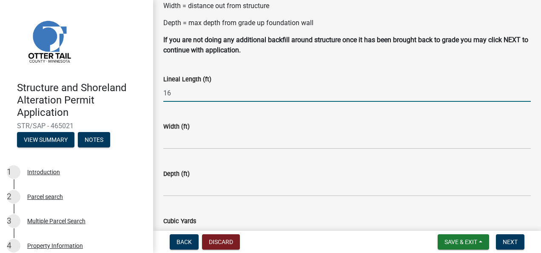
scroll to position [80, 0]
type input "16"
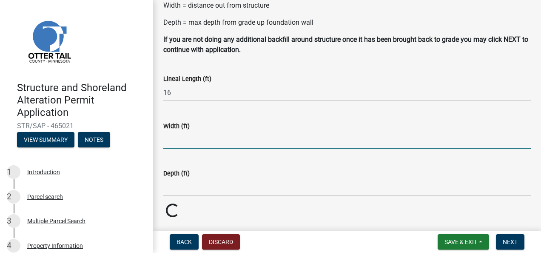
click at [185, 141] on input "text" at bounding box center [347, 139] width 368 height 17
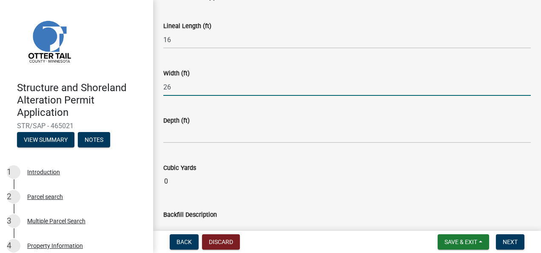
scroll to position [134, 0]
type input "26"
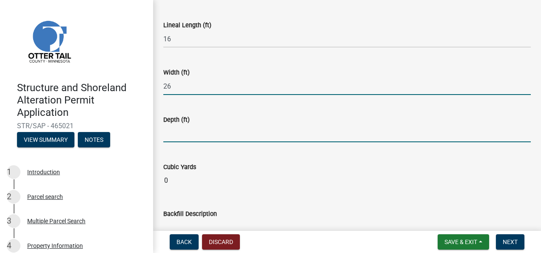
click at [169, 139] on input "text" at bounding box center [347, 133] width 368 height 17
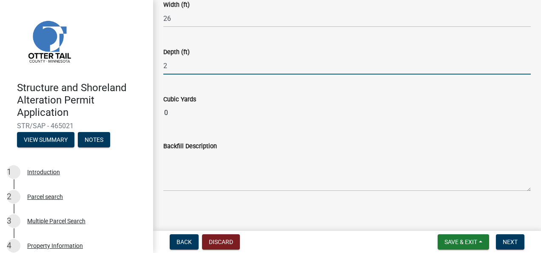
scroll to position [205, 0]
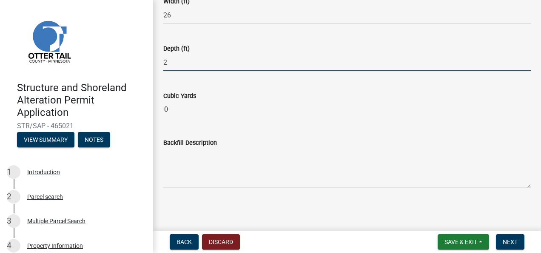
type input "2"
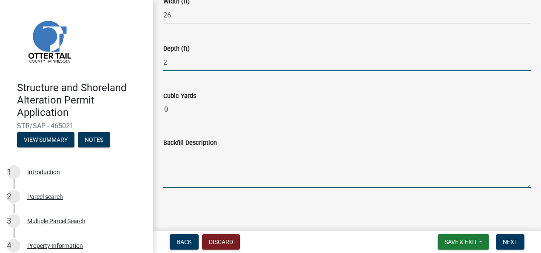
click at [189, 180] on textarea "Backfill Description" at bounding box center [347, 168] width 368 height 40
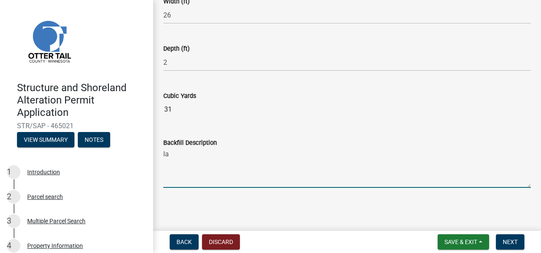
type textarea "l"
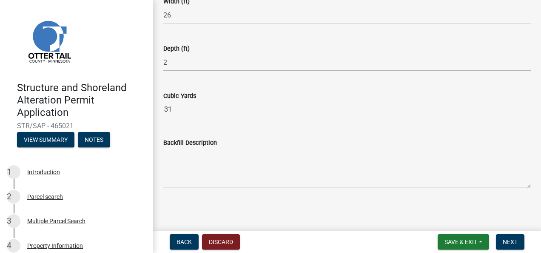
click at [533, 177] on div "Backfill at foundation share Share Backfill around structure from grade. Length…" at bounding box center [347, 3] width 388 height 397
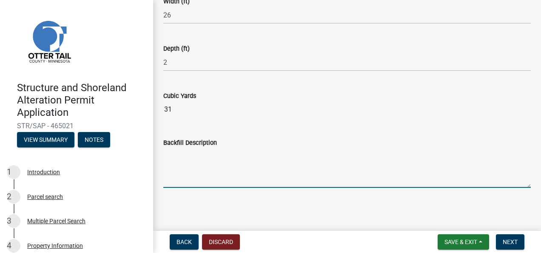
click at [235, 169] on textarea "Backfill Description" at bounding box center [347, 168] width 368 height 40
type textarea "class 5 and concrete slab"
click at [513, 242] on span "Next" at bounding box center [510, 241] width 15 height 7
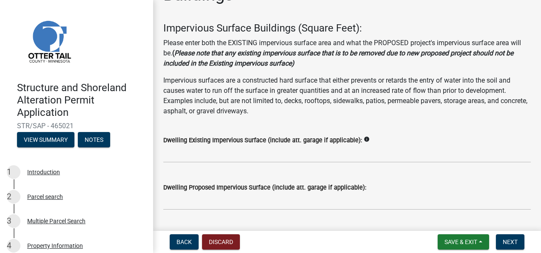
scroll to position [47, 0]
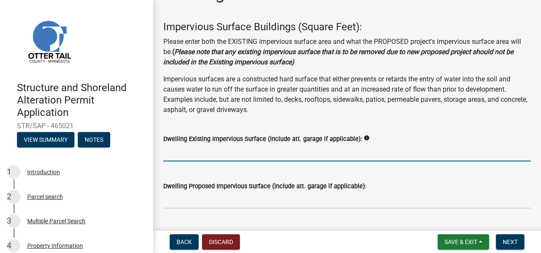
click at [206, 157] on input "text" at bounding box center [347, 152] width 368 height 17
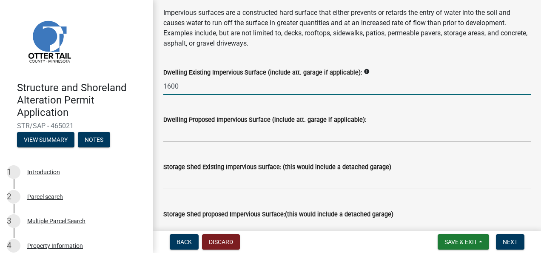
scroll to position [119, 0]
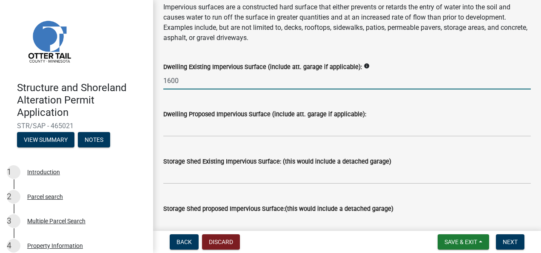
type input "1600"
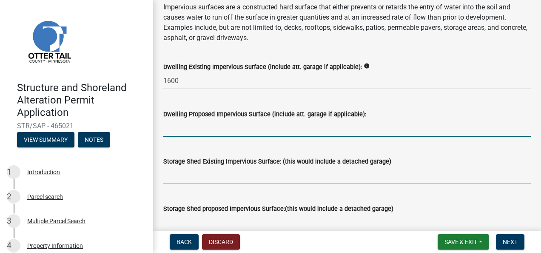
click at [203, 131] on input "text" at bounding box center [347, 127] width 368 height 17
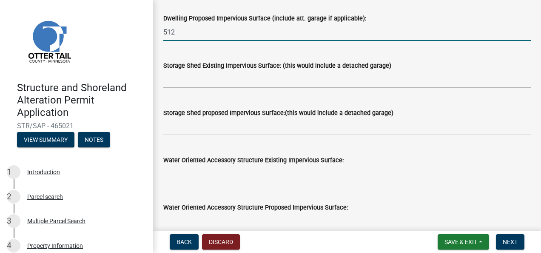
scroll to position [214, 0]
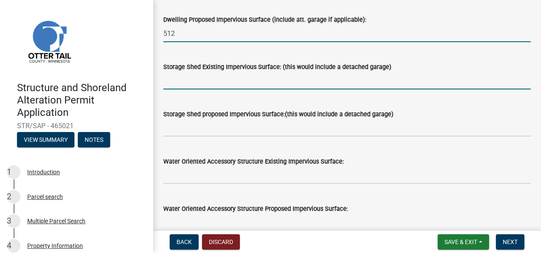
type input "512"
click at [261, 79] on input "text" at bounding box center [347, 80] width 368 height 17
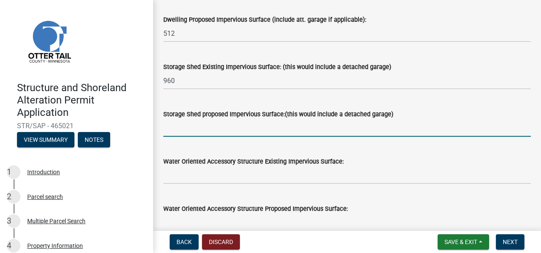
click at [230, 127] on input "text" at bounding box center [347, 127] width 368 height 17
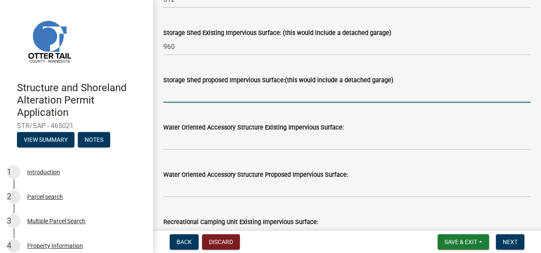
scroll to position [246, 0]
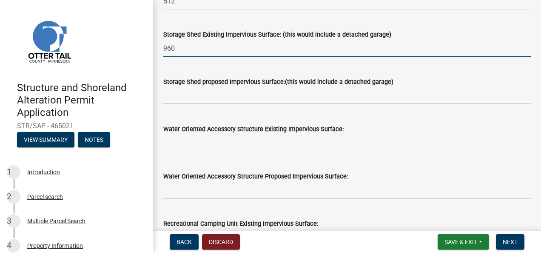
click at [193, 50] on input "960" at bounding box center [347, 48] width 368 height 17
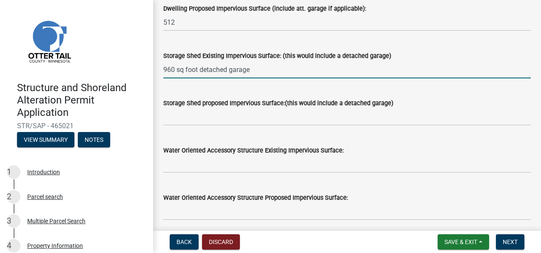
scroll to position [230, 0]
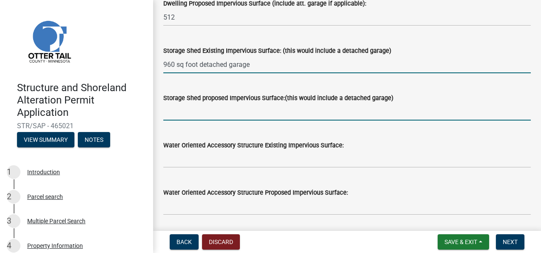
type input "960"
click at [215, 113] on input "text" at bounding box center [347, 111] width 368 height 17
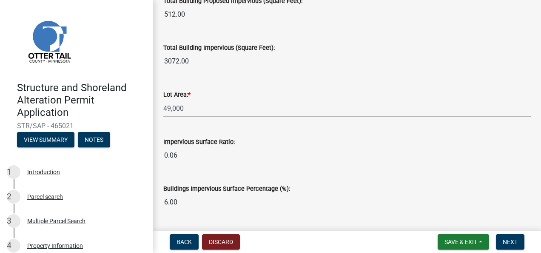
scroll to position [762, 0]
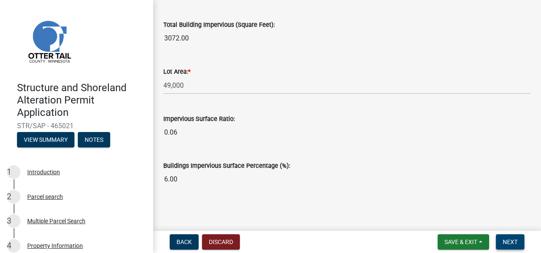
type input "96"
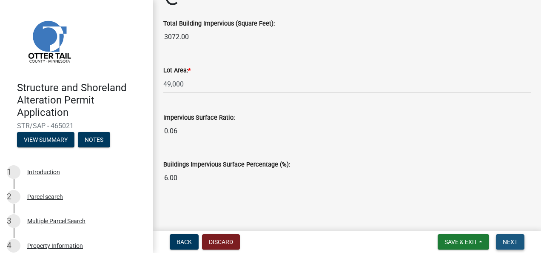
click at [519, 243] on button "Next" at bounding box center [510, 241] width 29 height 15
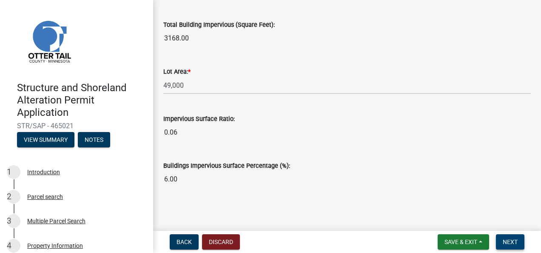
click at [508, 244] on span "Next" at bounding box center [510, 241] width 15 height 7
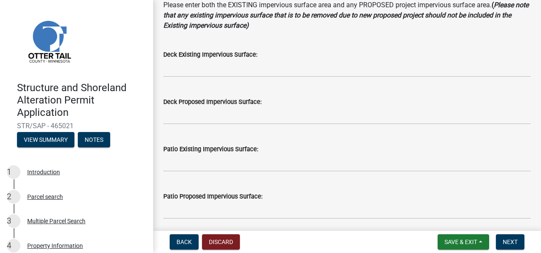
scroll to position [108, 0]
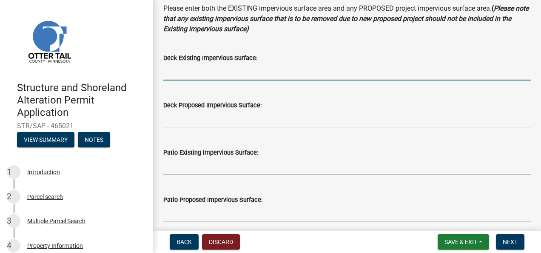
click at [231, 71] on input "text" at bounding box center [347, 71] width 368 height 17
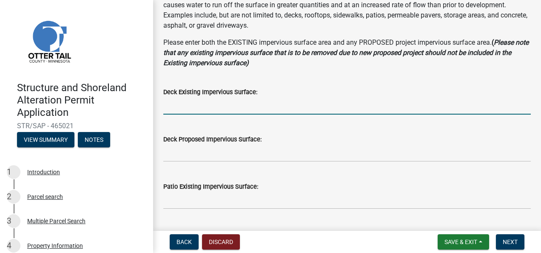
scroll to position [75, 0]
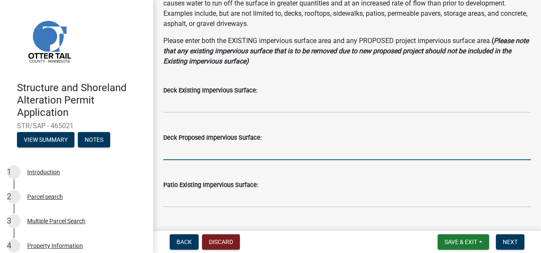
click at [187, 159] on input "text" at bounding box center [347, 151] width 368 height 17
click at [233, 149] on input "text" at bounding box center [347, 151] width 368 height 17
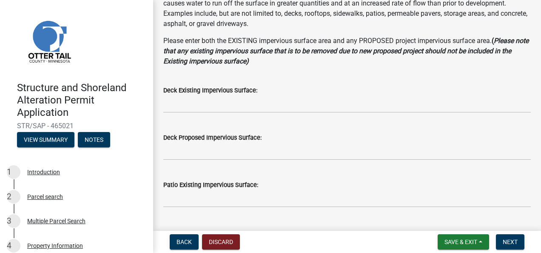
click at [298, 141] on div "Deck Proposed Impervious Surface:" at bounding box center [347, 137] width 368 height 10
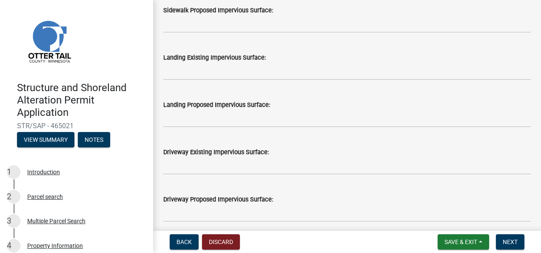
scroll to position [397, 0]
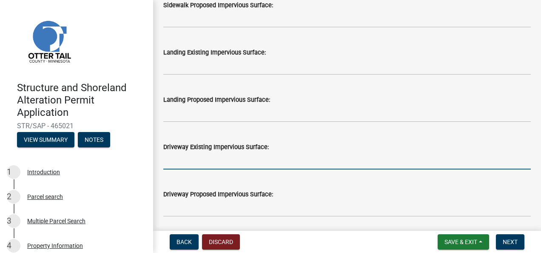
click at [234, 162] on input "text" at bounding box center [347, 160] width 368 height 17
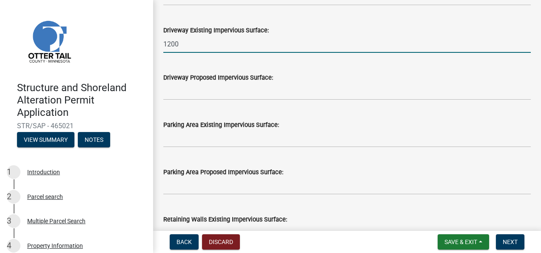
scroll to position [508, 0]
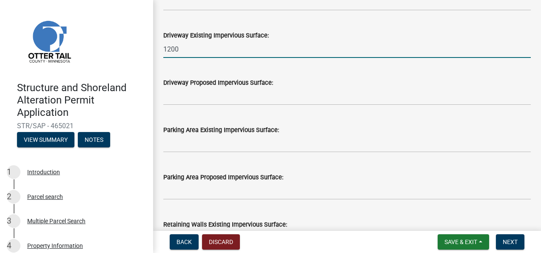
type input "1200"
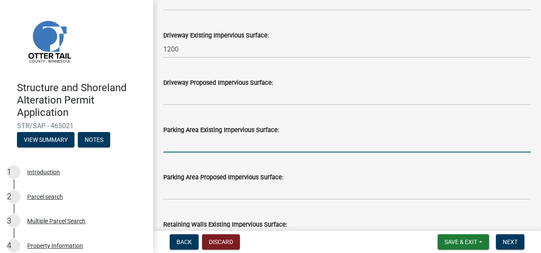
click at [200, 140] on input "text" at bounding box center [347, 143] width 368 height 17
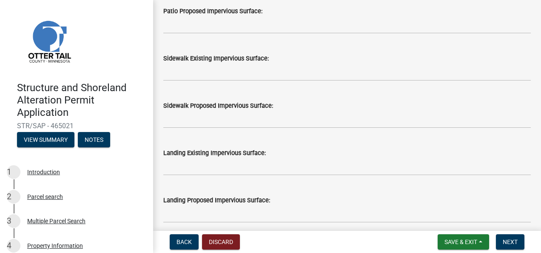
scroll to position [300, 0]
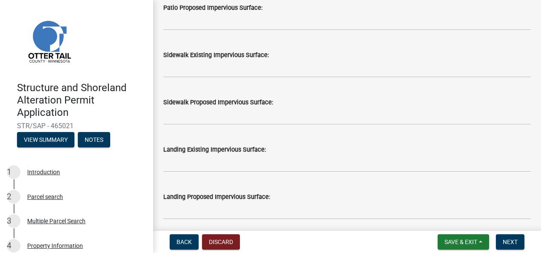
type input "2400"
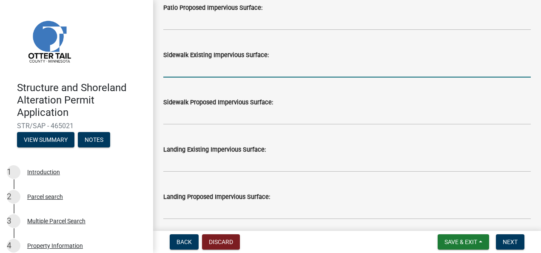
click at [185, 73] on input "text" at bounding box center [347, 68] width 368 height 17
click at [187, 69] on input "text" at bounding box center [347, 68] width 368 height 17
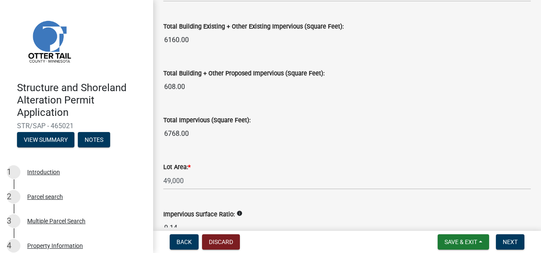
scroll to position [1020, 0]
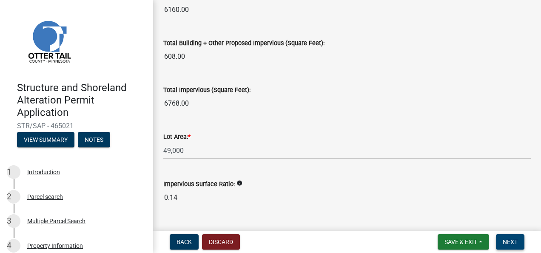
click at [514, 243] on span "Next" at bounding box center [510, 241] width 15 height 7
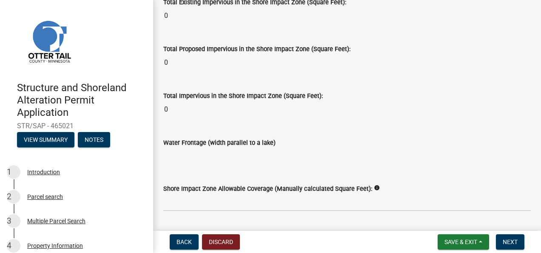
scroll to position [1207, 0]
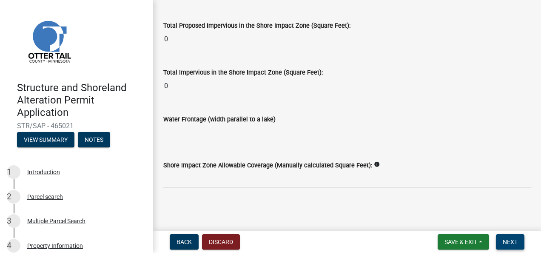
click at [508, 246] on button "Next" at bounding box center [510, 241] width 29 height 15
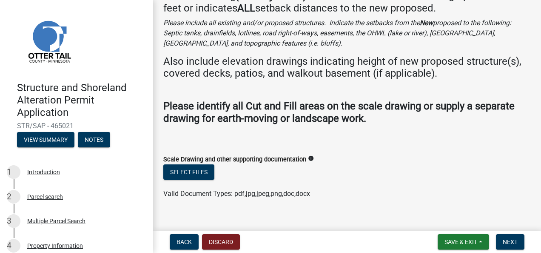
scroll to position [59, 0]
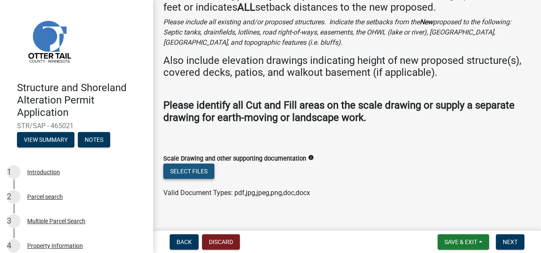
click at [203, 174] on button "Select files" at bounding box center [188, 170] width 51 height 15
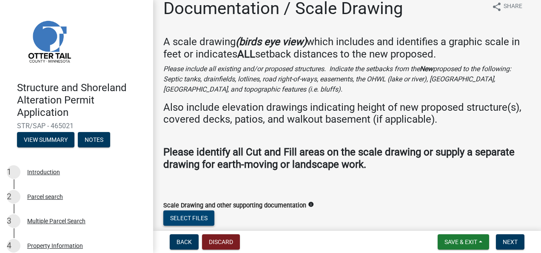
scroll to position [12, 0]
click at [182, 240] on span "Back" at bounding box center [184, 241] width 15 height 7
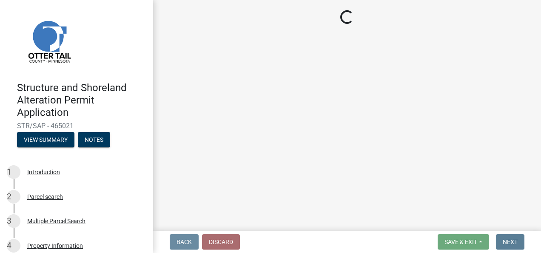
scroll to position [0, 0]
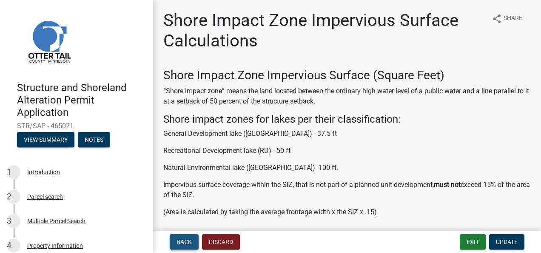
click at [183, 243] on span "Back" at bounding box center [184, 241] width 15 height 7
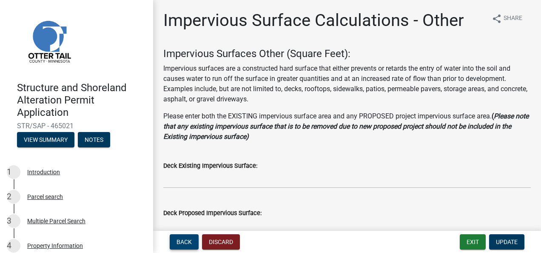
click at [188, 241] on span "Back" at bounding box center [184, 241] width 15 height 7
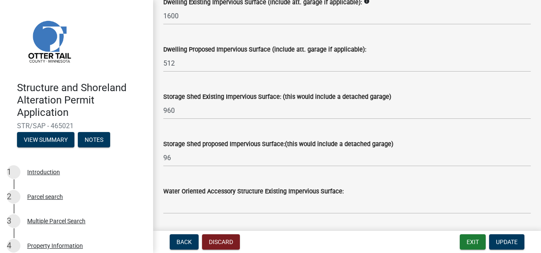
scroll to position [185, 0]
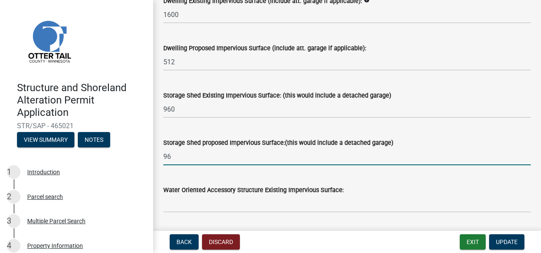
click at [180, 157] on input "96" at bounding box center [347, 156] width 368 height 17
type input "9"
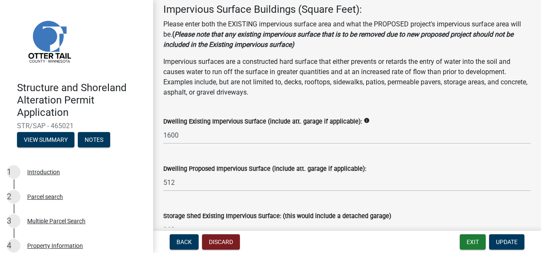
scroll to position [118, 0]
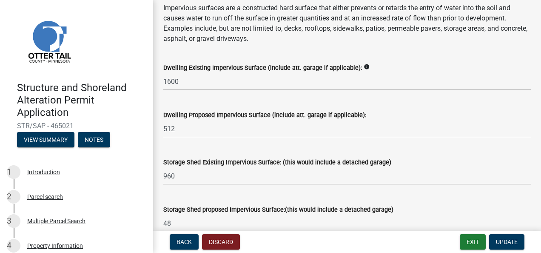
type input "48"
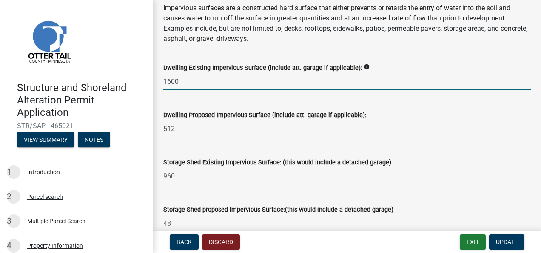
click at [186, 83] on input "1600" at bounding box center [347, 81] width 368 height 17
type input "1"
type input "1600"
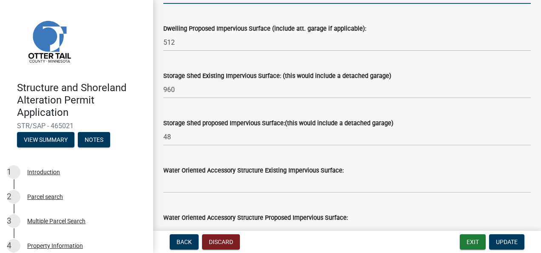
scroll to position [206, 0]
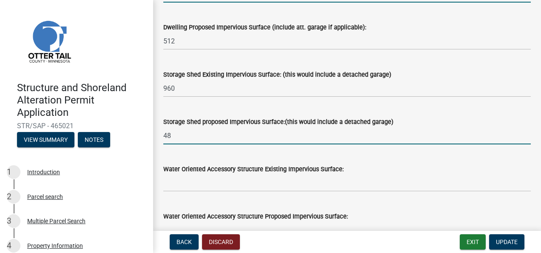
click at [187, 137] on input "48" at bounding box center [347, 135] width 368 height 17
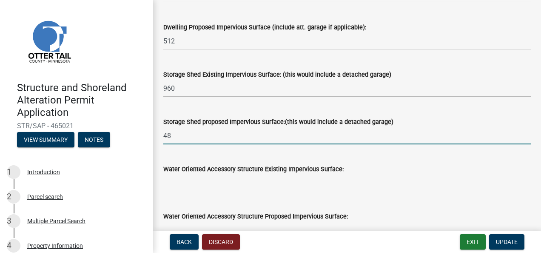
type input "4"
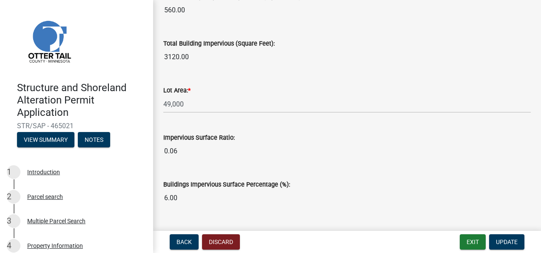
scroll to position [732, 0]
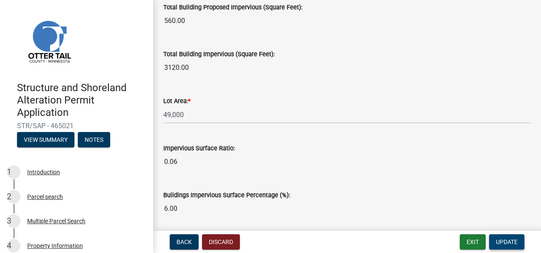
type input "480"
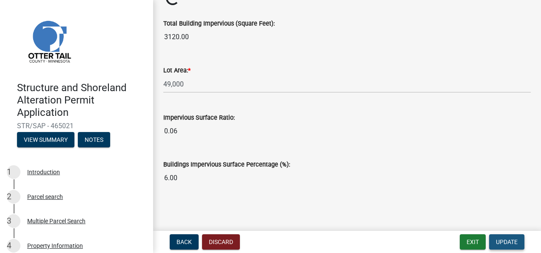
click at [502, 243] on span "Update" at bounding box center [507, 241] width 22 height 7
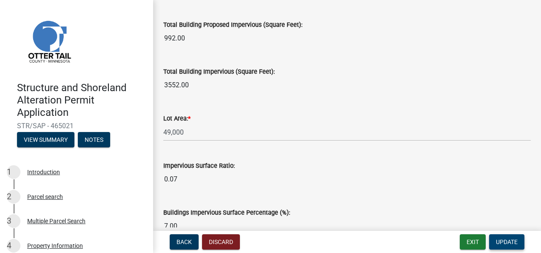
scroll to position [762, 0]
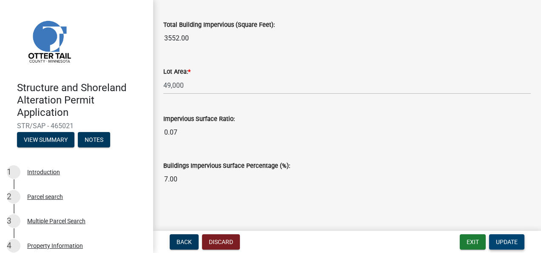
click at [505, 242] on span "Update" at bounding box center [507, 241] width 22 height 7
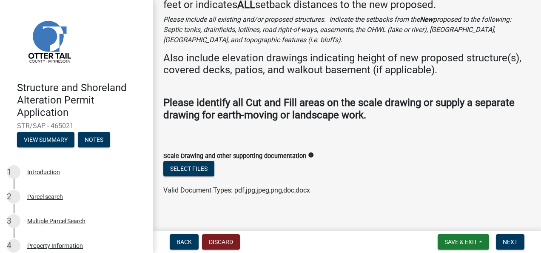
scroll to position [70, 0]
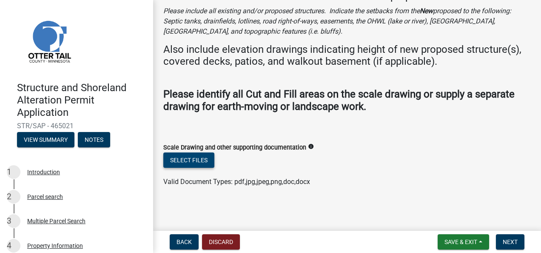
click at [206, 161] on button "Select files" at bounding box center [188, 159] width 51 height 15
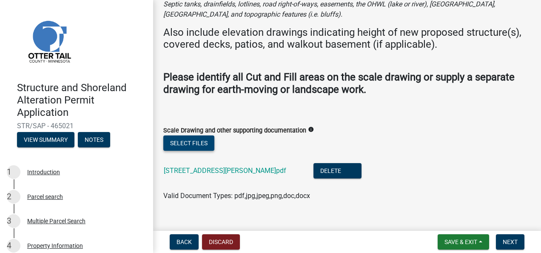
scroll to position [101, 0]
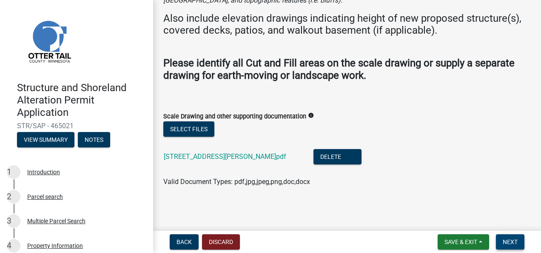
click at [513, 243] on span "Next" at bounding box center [510, 241] width 15 height 7
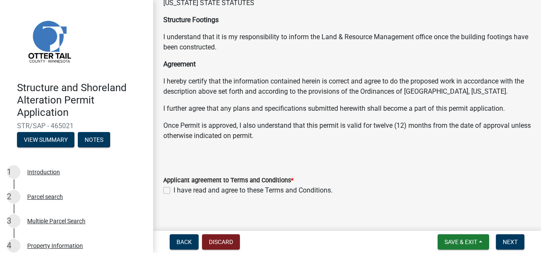
scroll to position [180, 0]
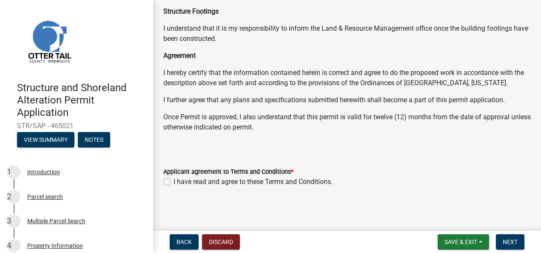
click at [174, 181] on label "I have read and agree to these Terms and Conditions." at bounding box center [253, 182] width 159 height 10
click at [174, 181] on input "I have read and agree to these Terms and Conditions." at bounding box center [177, 180] width 6 height 6
checkbox input "true"
click at [513, 242] on span "Next" at bounding box center [510, 241] width 15 height 7
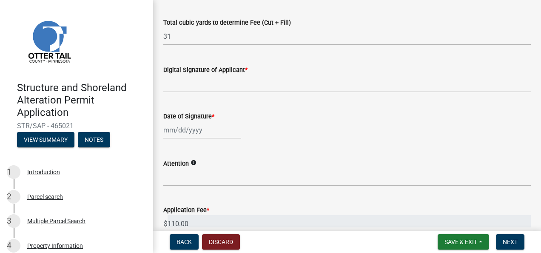
scroll to position [194, 0]
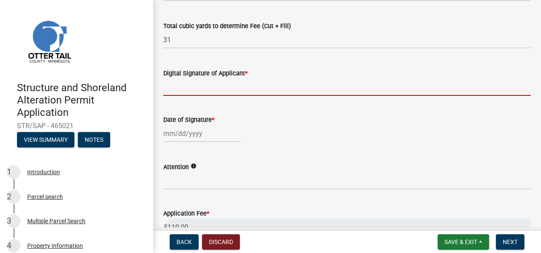
click at [205, 91] on input "Digital Signature of Applicant *" at bounding box center [347, 86] width 368 height 17
type input "[PERSON_NAME] [PERSON_NAME]"
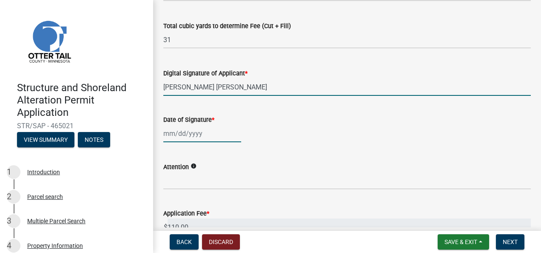
click at [187, 140] on div at bounding box center [202, 133] width 78 height 17
select select "8"
select select "2025"
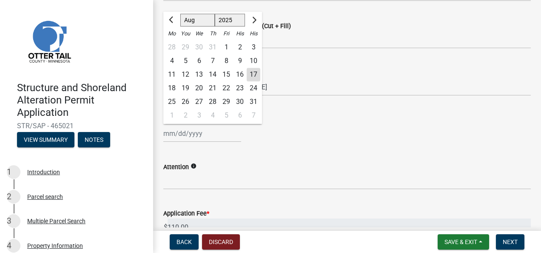
click at [257, 73] on div "17" at bounding box center [254, 75] width 14 height 14
type input "[DATE]"
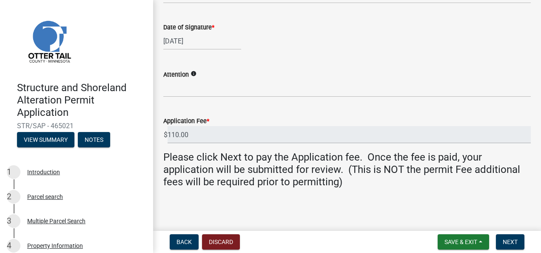
scroll to position [287, 0]
click at [518, 243] on button "Next" at bounding box center [510, 241] width 29 height 15
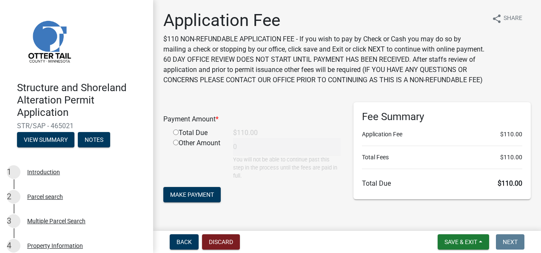
click at [175, 135] on input "radio" at bounding box center [176, 132] width 6 height 6
radio input "true"
type input "110"
click at [195, 197] on span "Make Payment" at bounding box center [192, 194] width 44 height 7
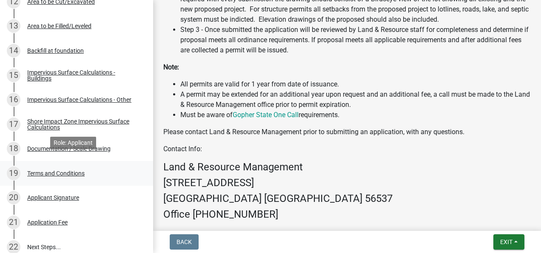
scroll to position [483, 0]
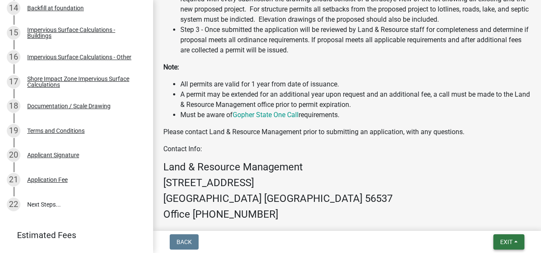
click at [502, 239] on span "Exit" at bounding box center [507, 241] width 12 height 7
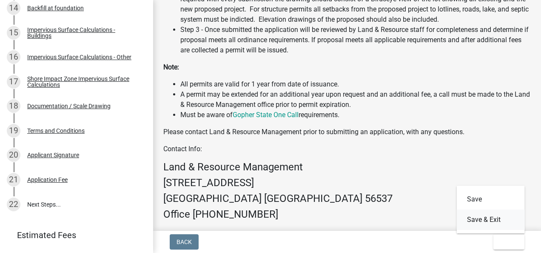
click at [495, 221] on button "Save & Exit" at bounding box center [491, 219] width 68 height 20
